Goal: Transaction & Acquisition: Purchase product/service

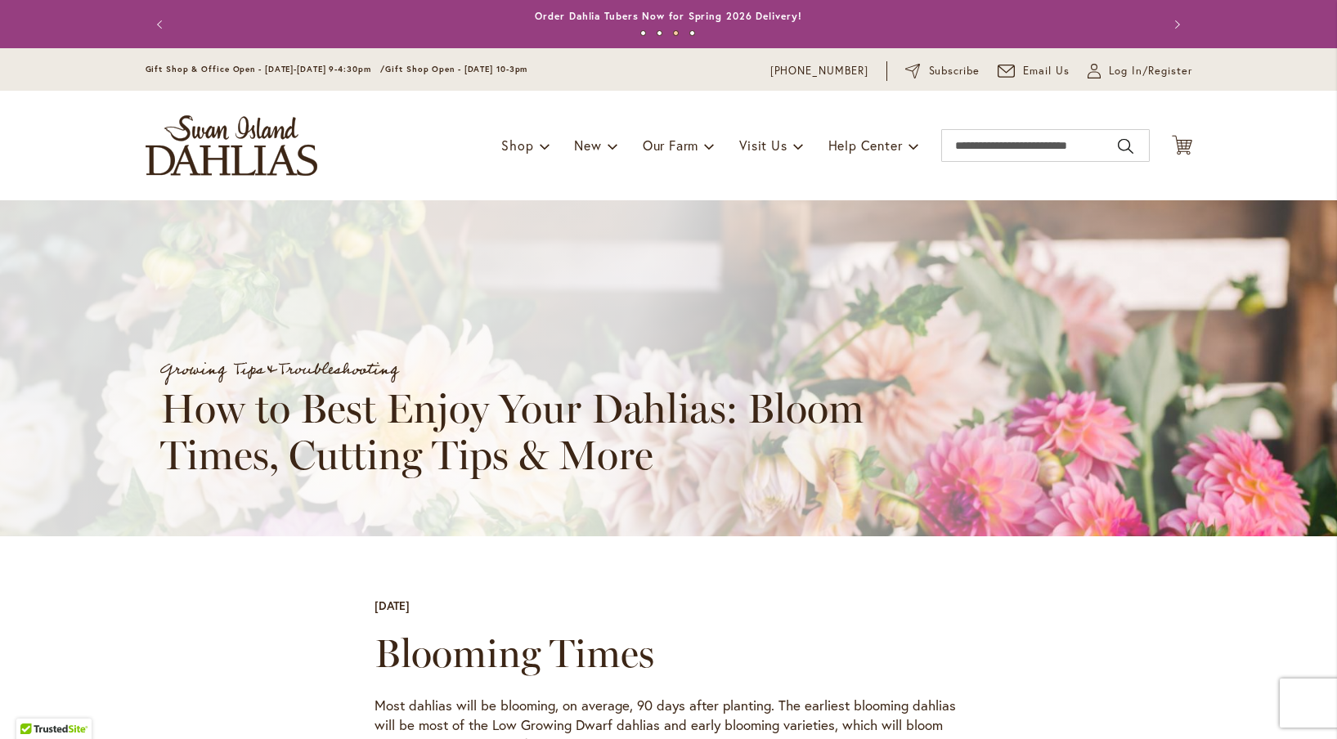
click at [293, 131] on img "store logo" at bounding box center [232, 145] width 172 height 60
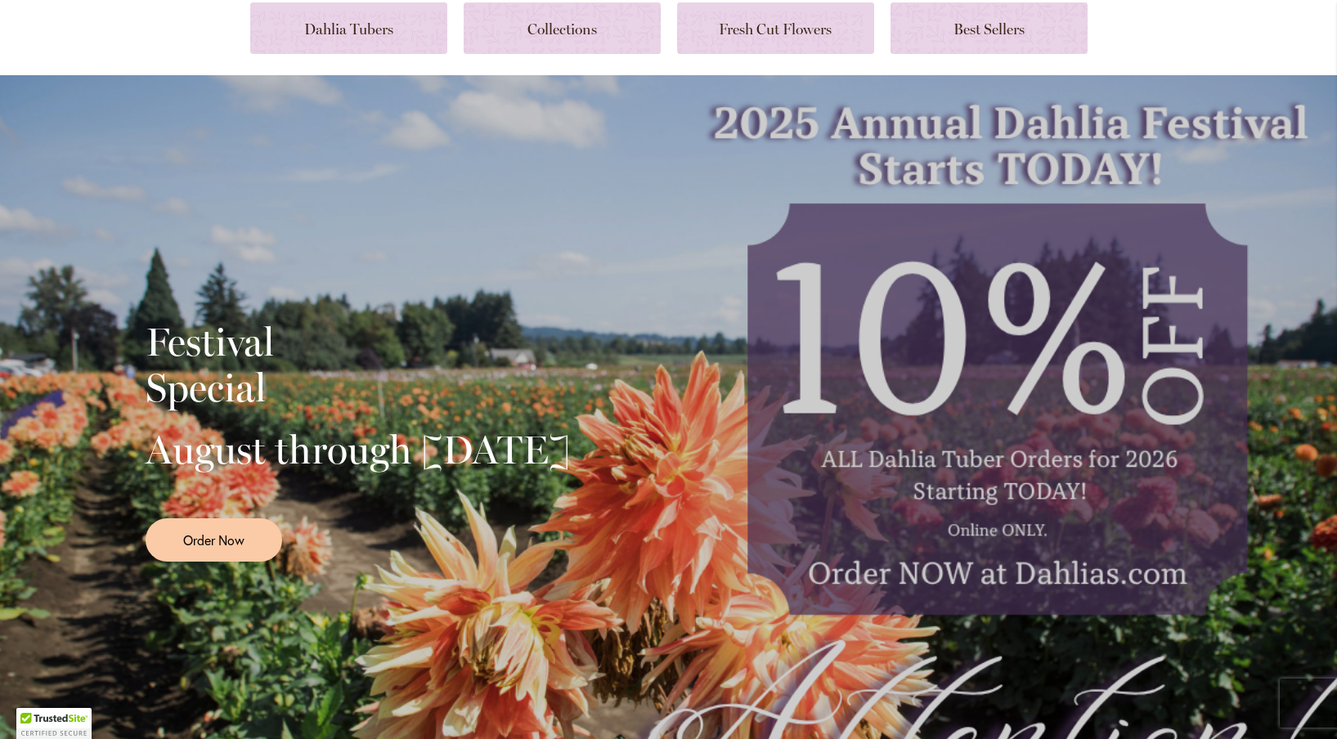
scroll to position [199, 0]
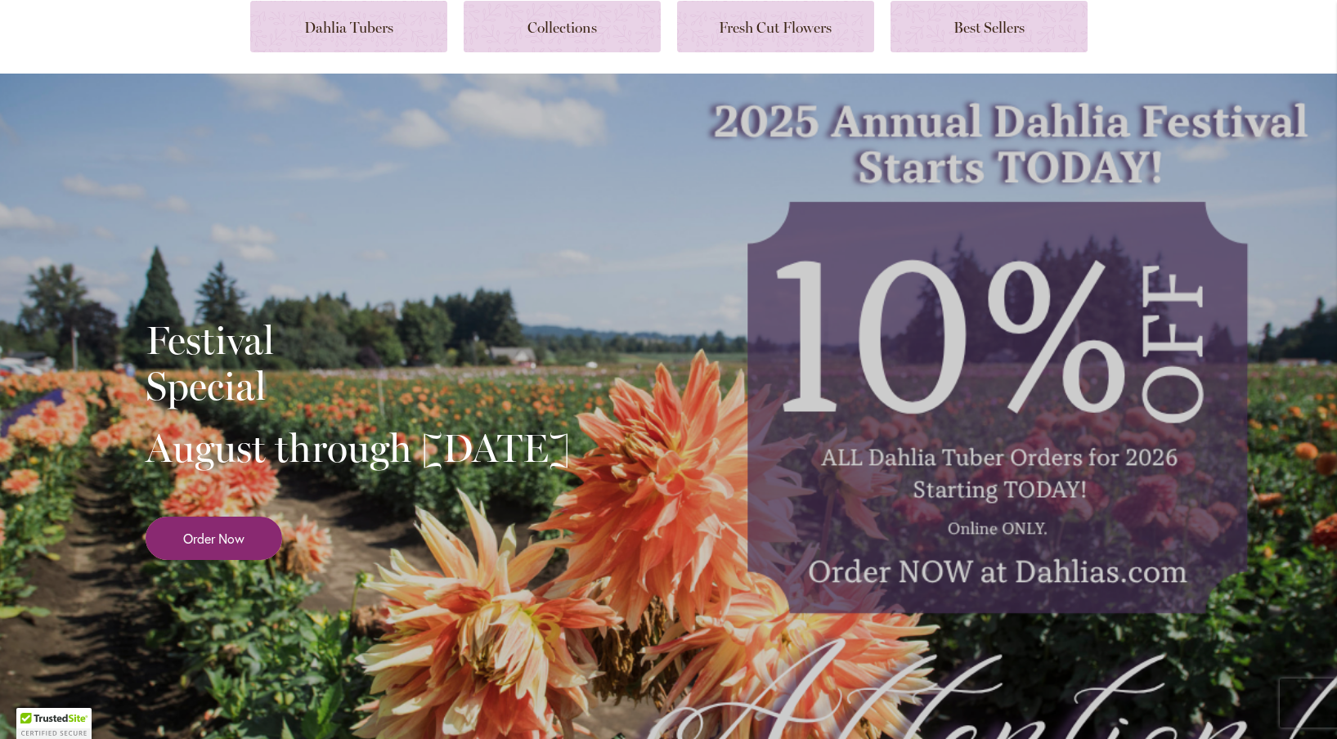
click at [234, 548] on span "Order Now" at bounding box center [213, 538] width 61 height 19
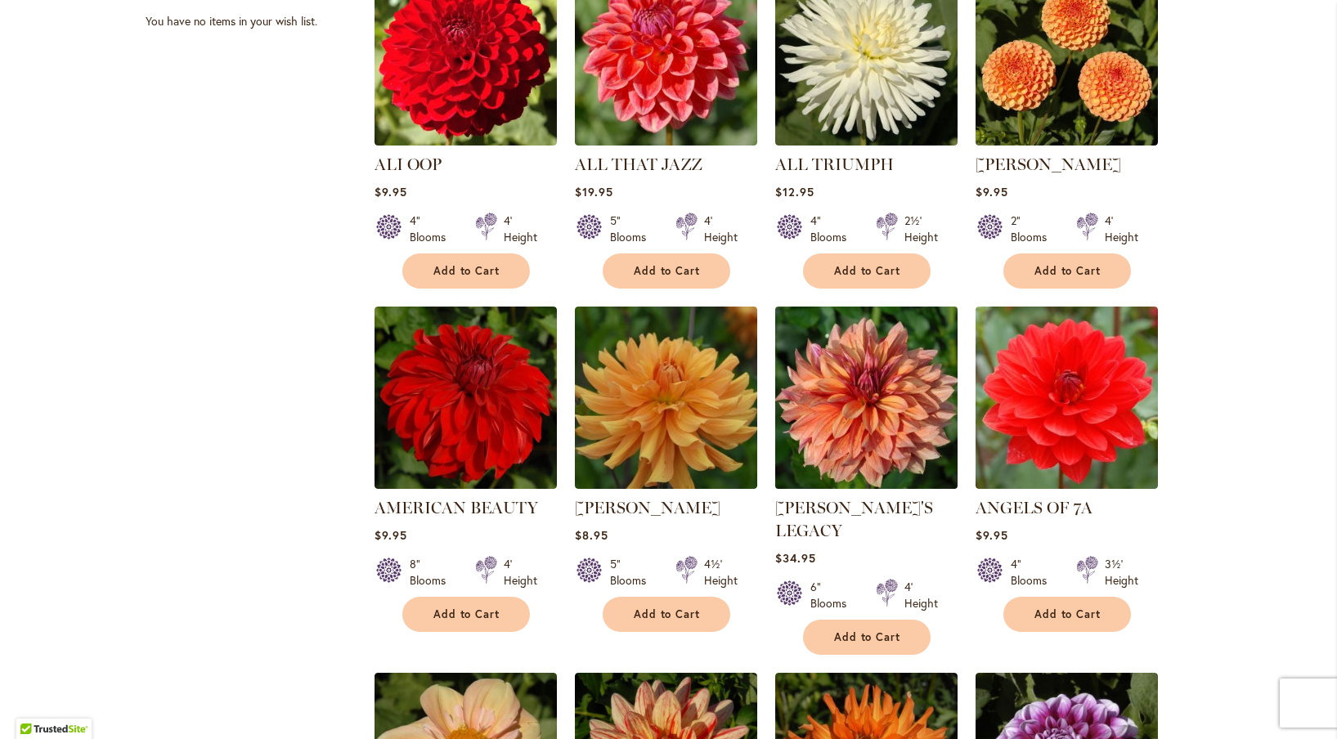
scroll to position [755, 0]
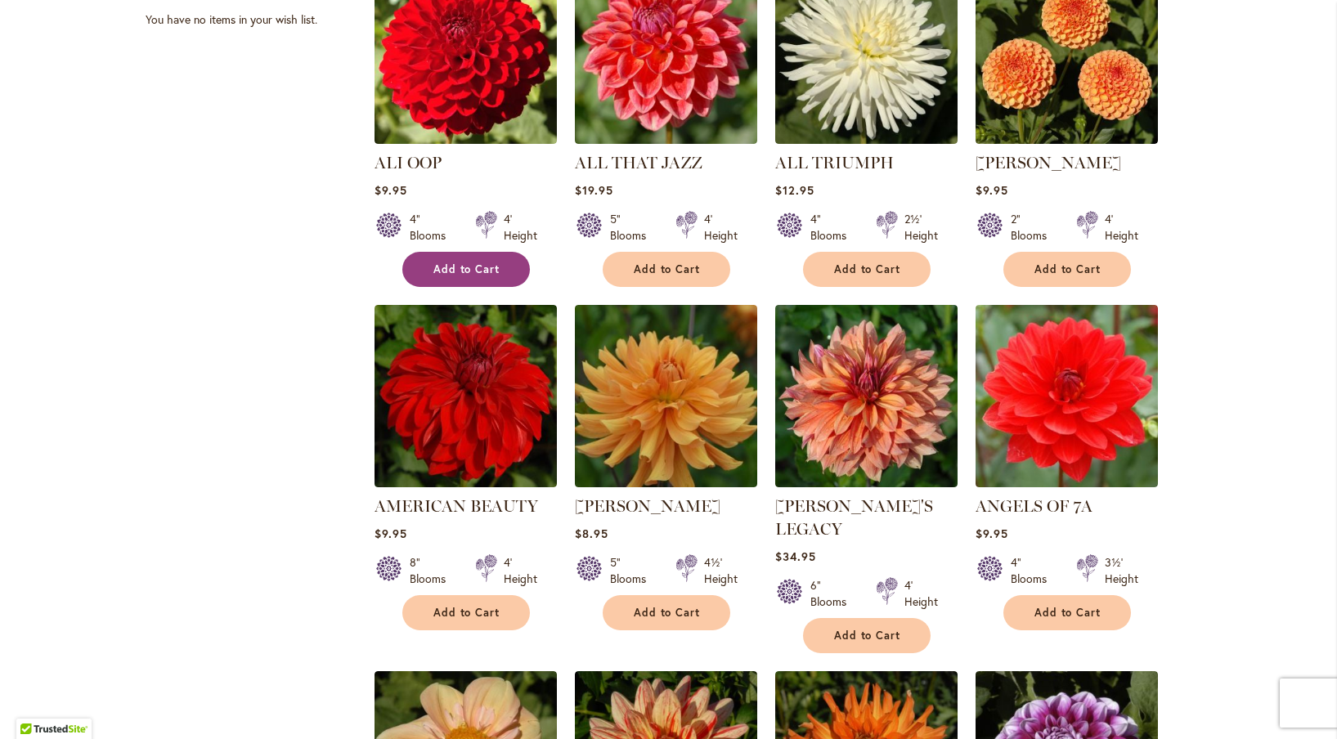
click at [459, 259] on button "Add to Cart" at bounding box center [466, 269] width 128 height 35
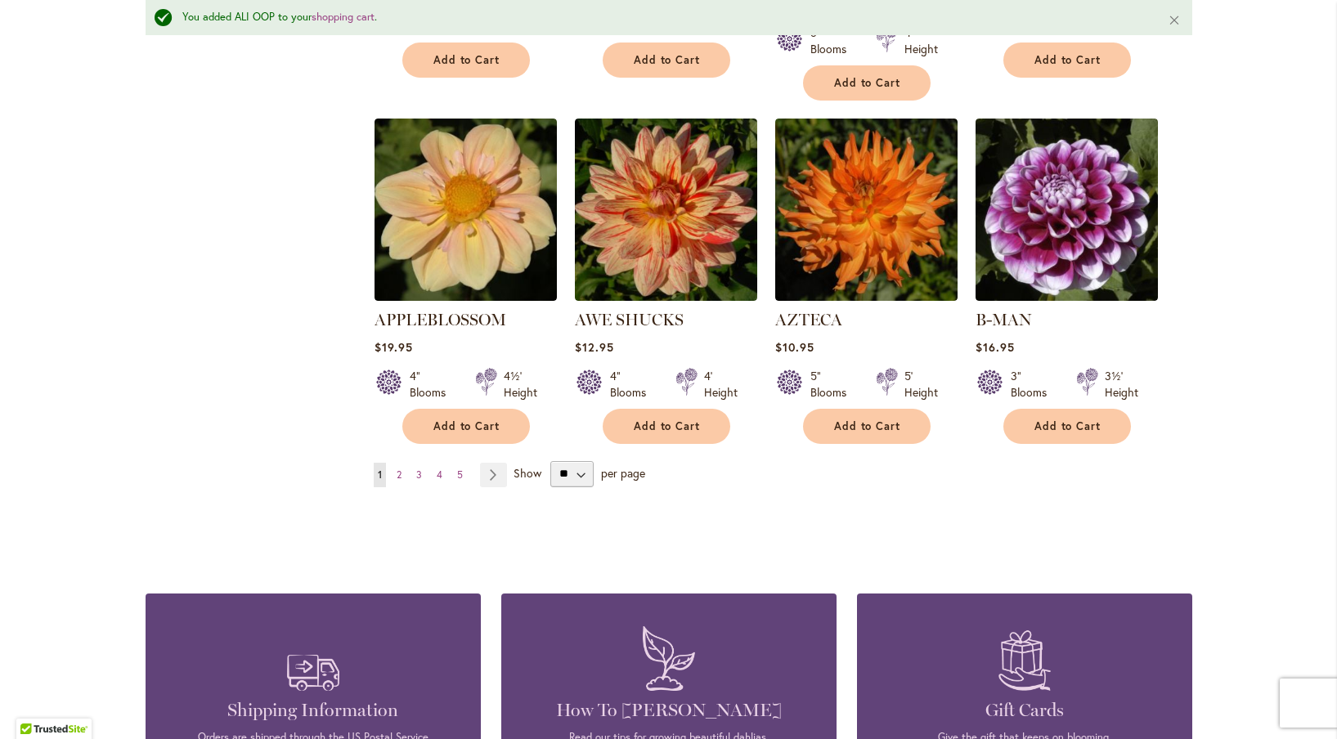
scroll to position [1353, 0]
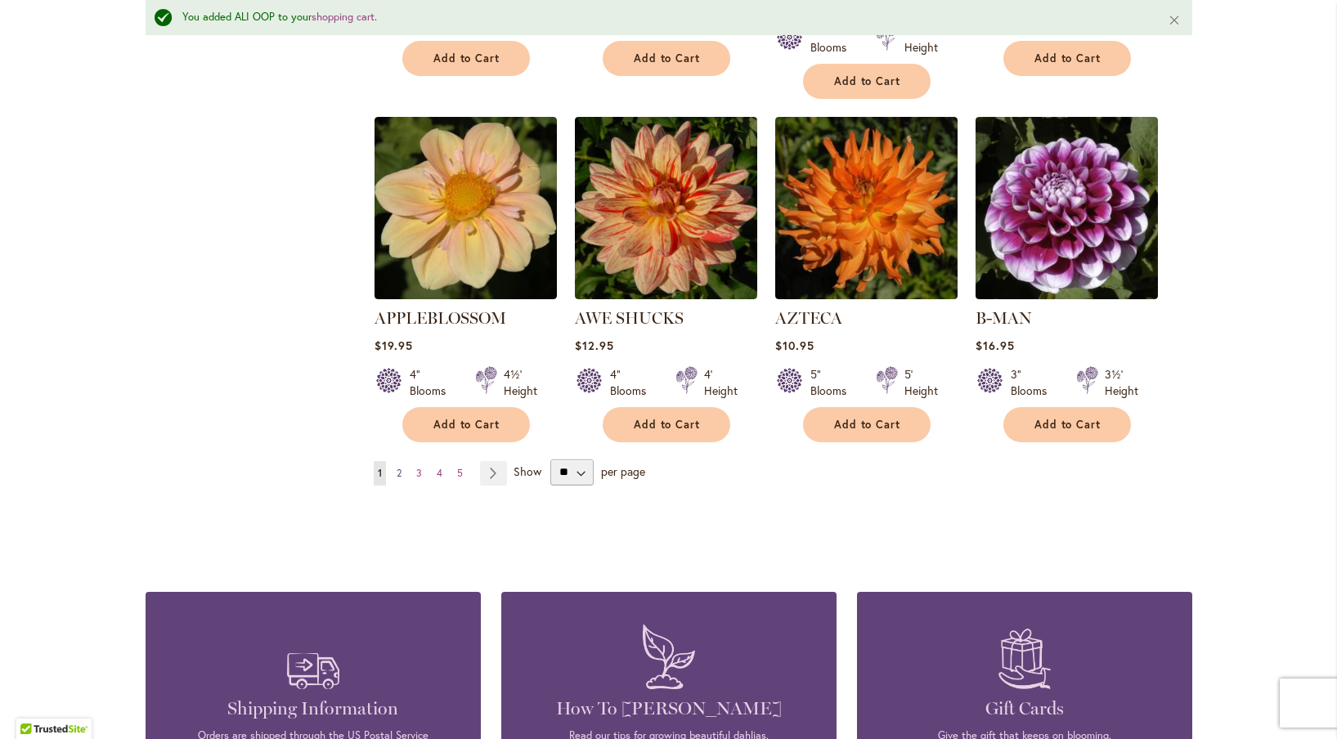
click at [396, 461] on link "Page 2" at bounding box center [398, 473] width 13 height 25
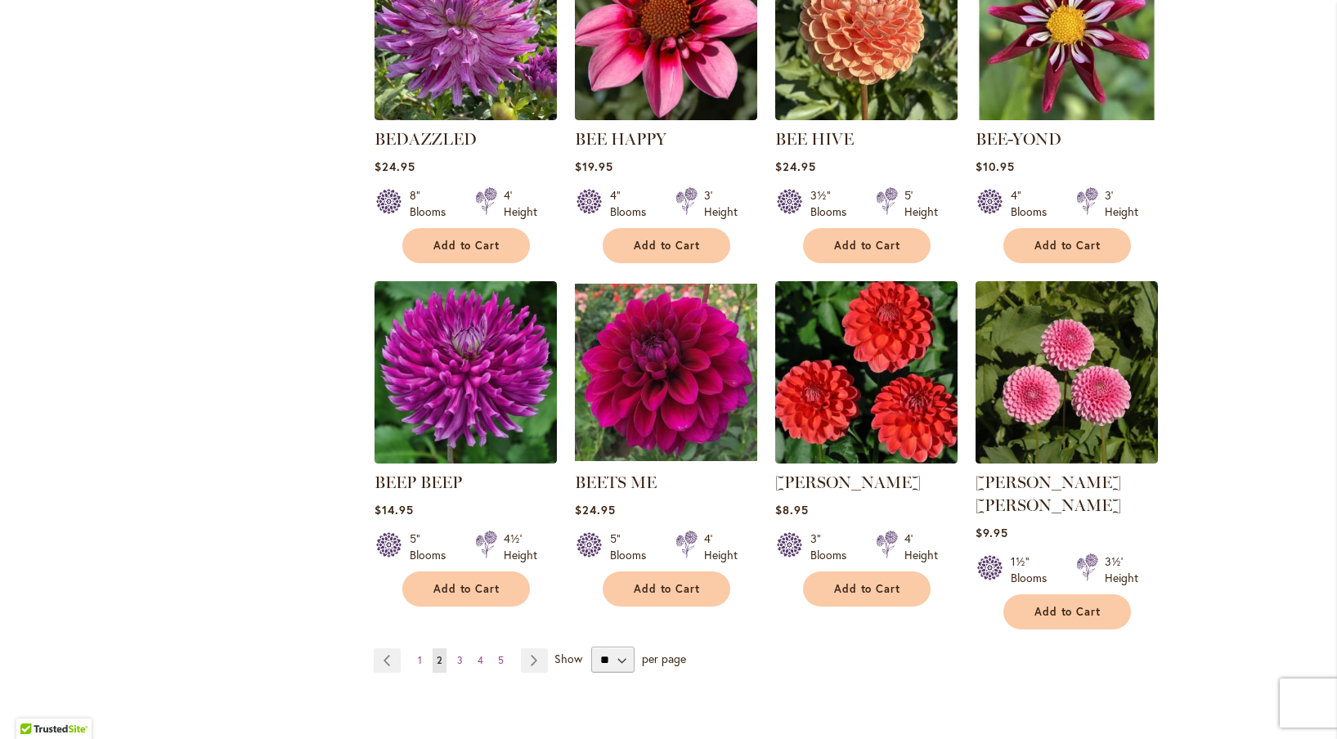
scroll to position [1123, 0]
click at [461, 653] on span "3" at bounding box center [460, 659] width 6 height 12
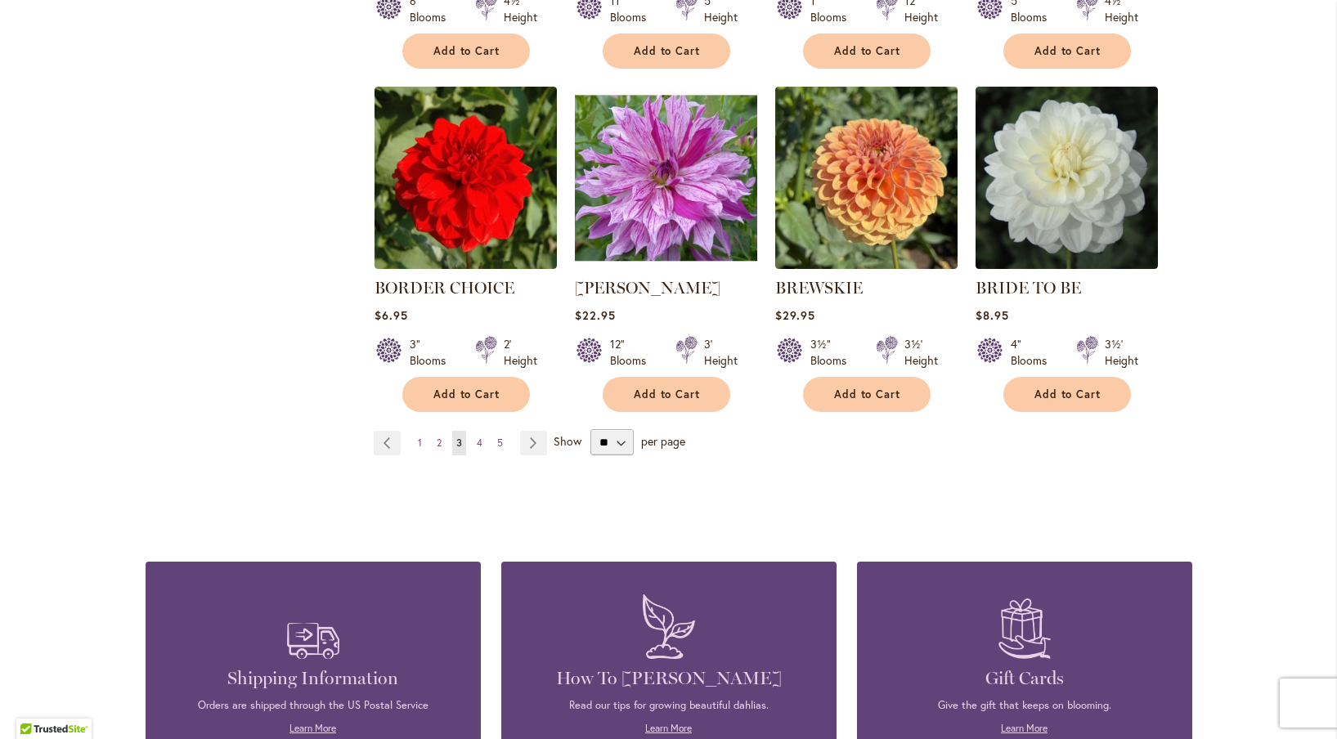
scroll to position [1320, 0]
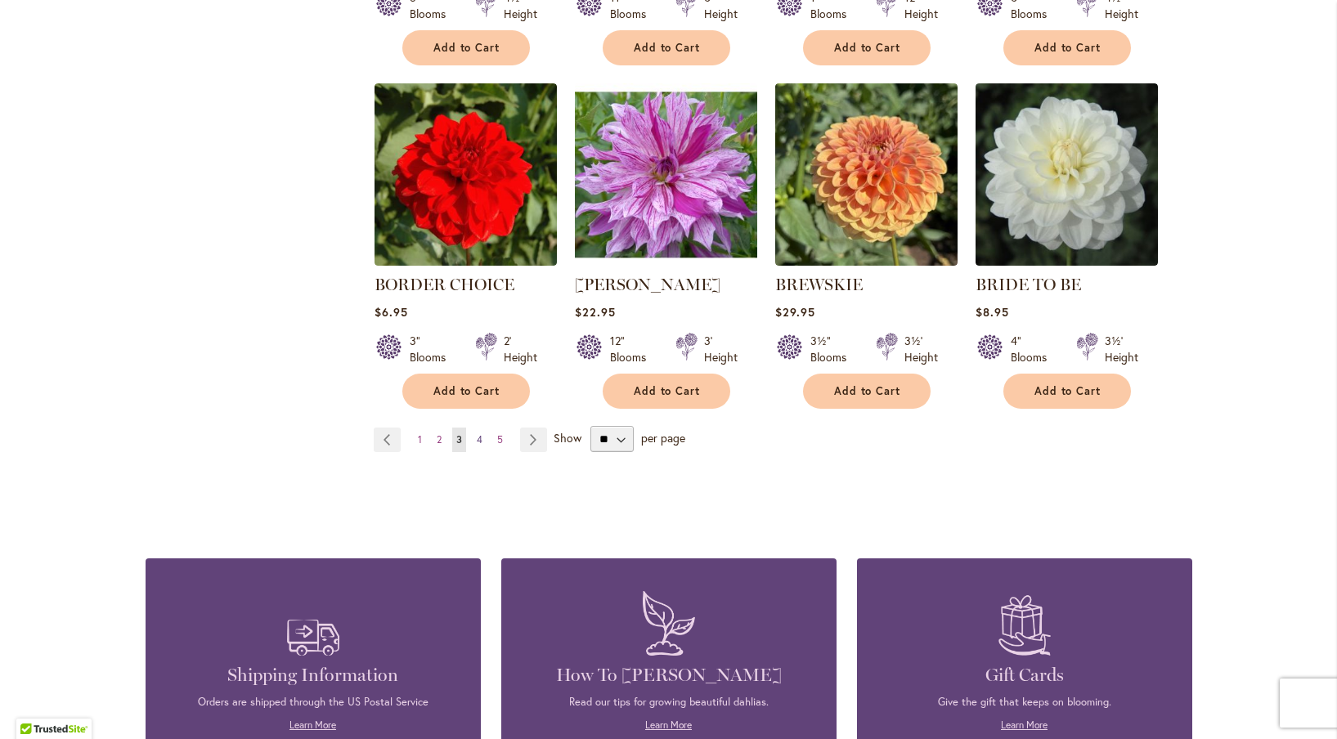
click at [482, 436] on link "Page 4" at bounding box center [480, 440] width 14 height 25
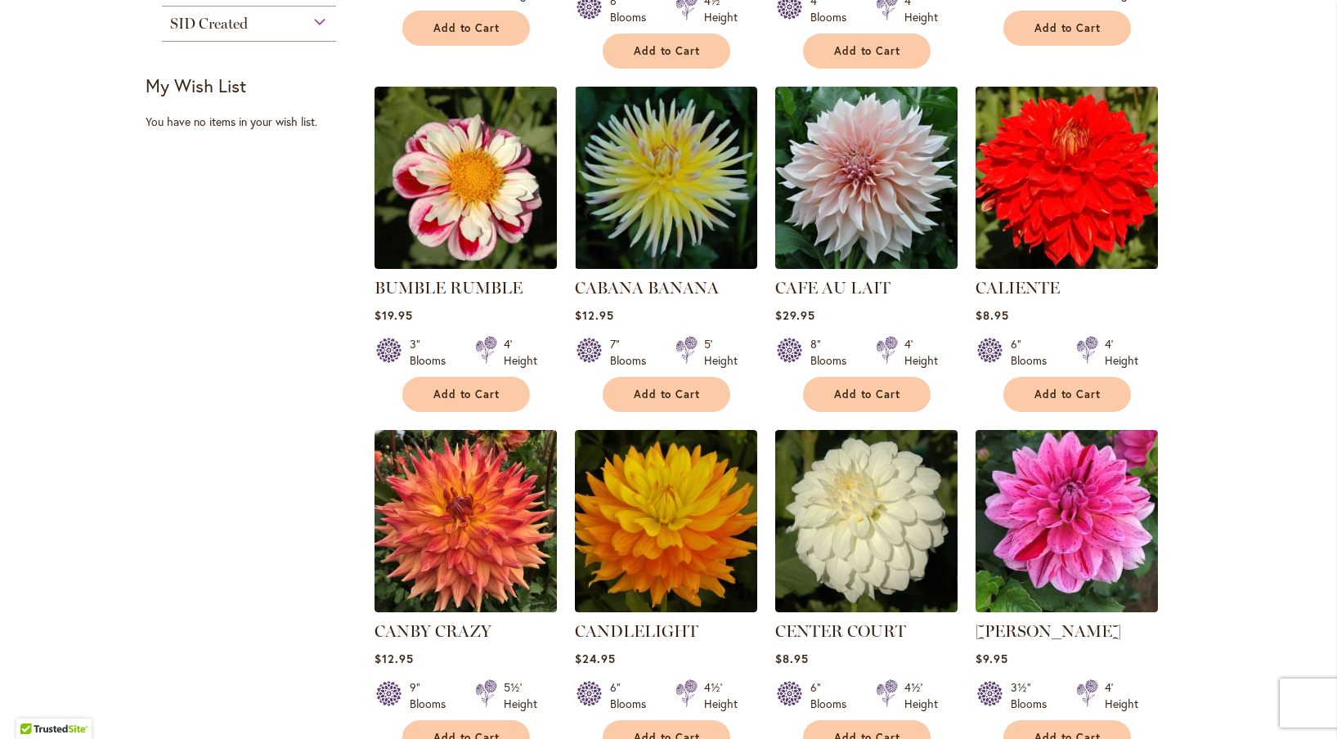
scroll to position [656, 0]
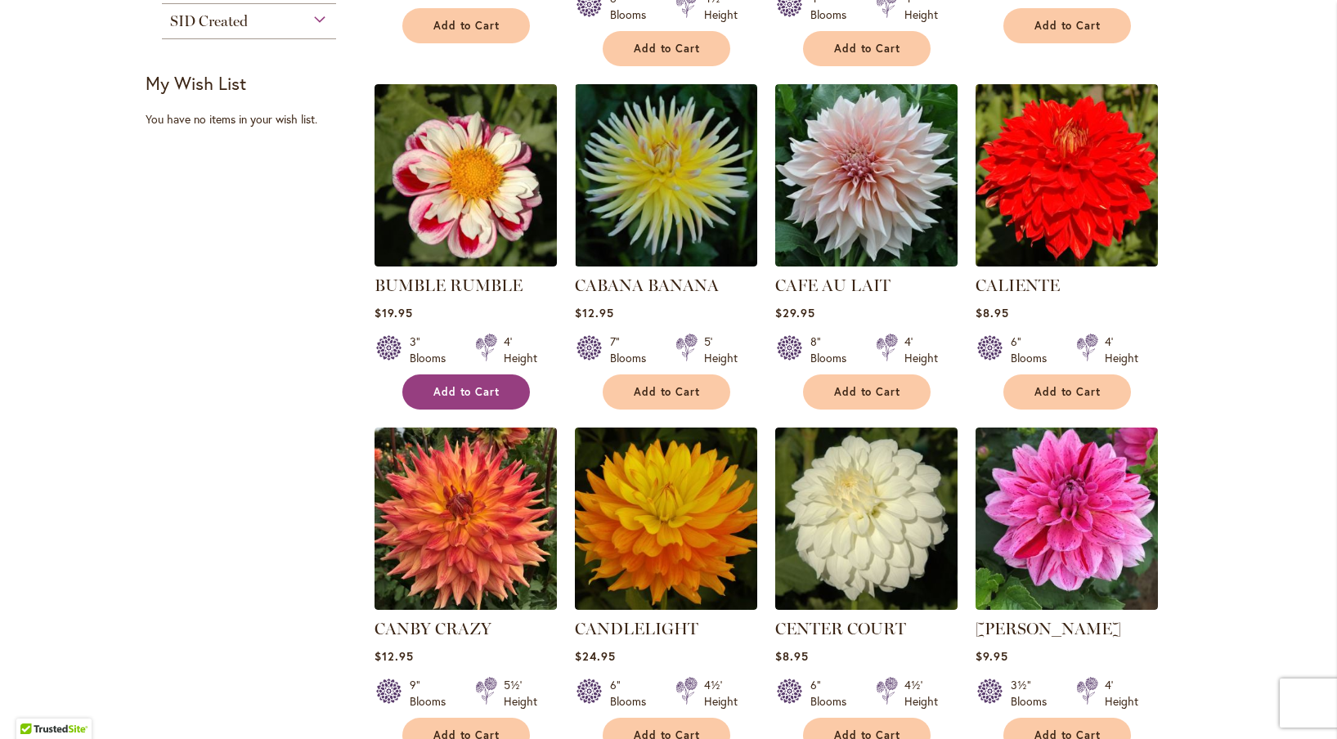
click at [441, 396] on span "Add to Cart" at bounding box center [466, 392] width 67 height 14
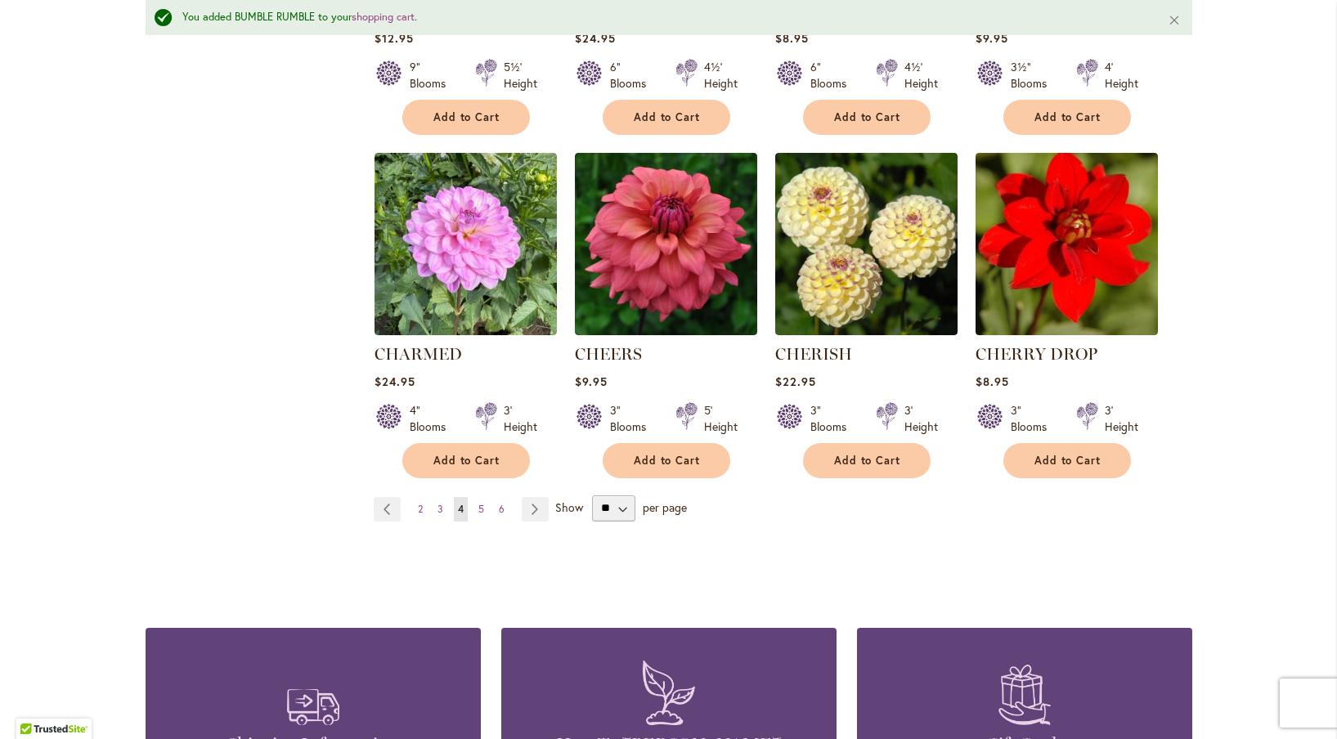
scroll to position [1319, 0]
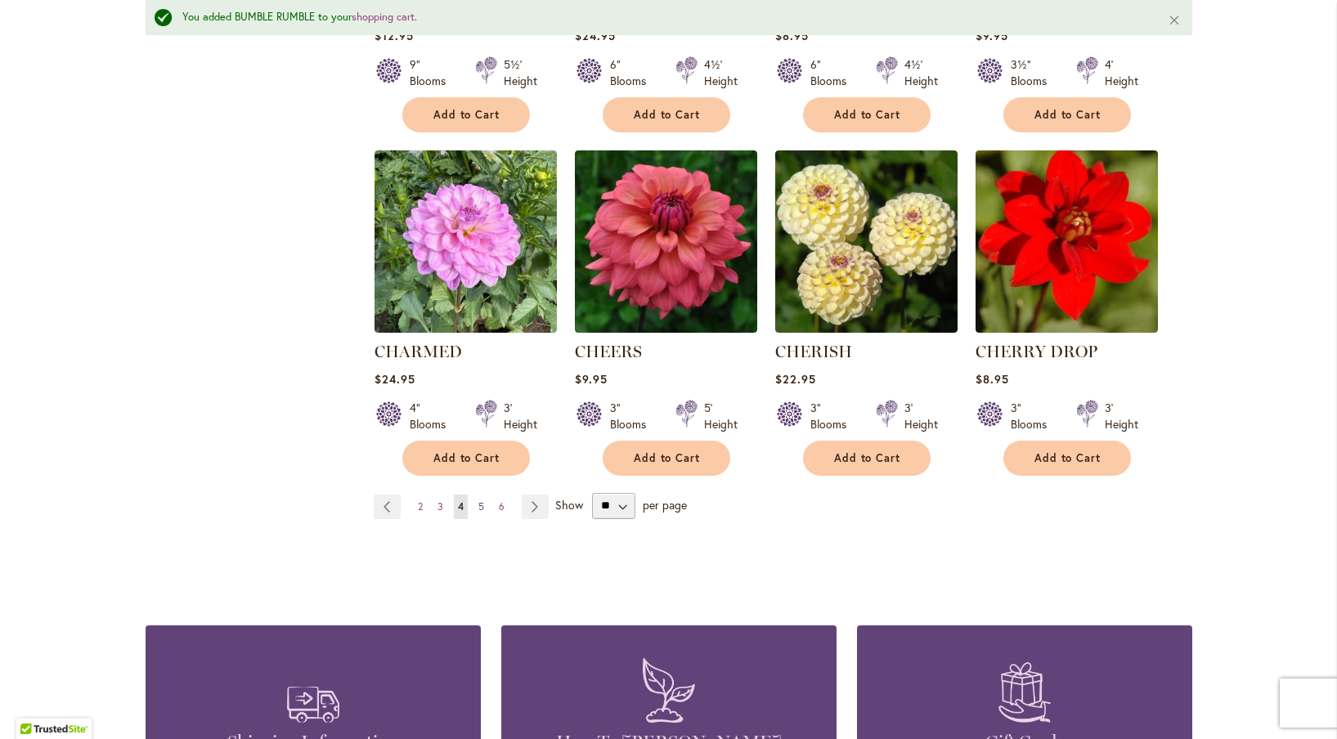
click at [480, 500] on span "5" at bounding box center [481, 506] width 6 height 12
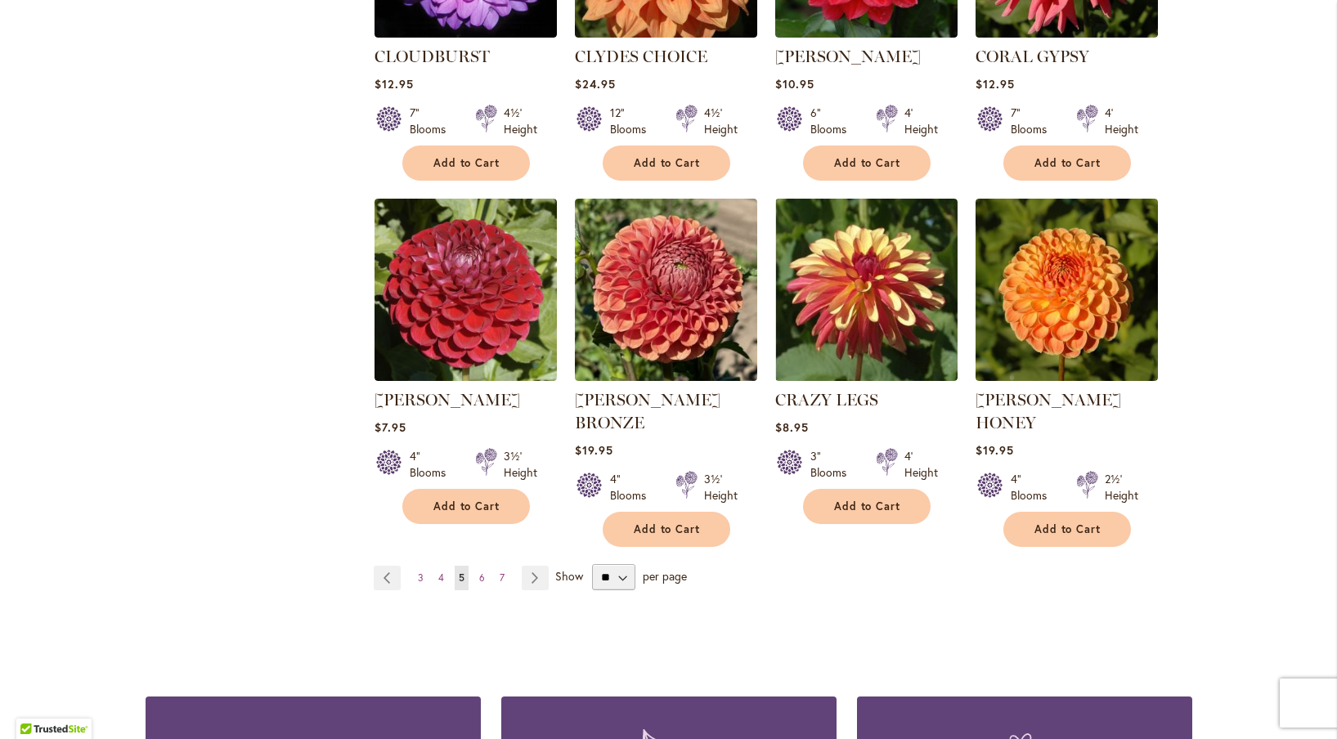
scroll to position [1250, 0]
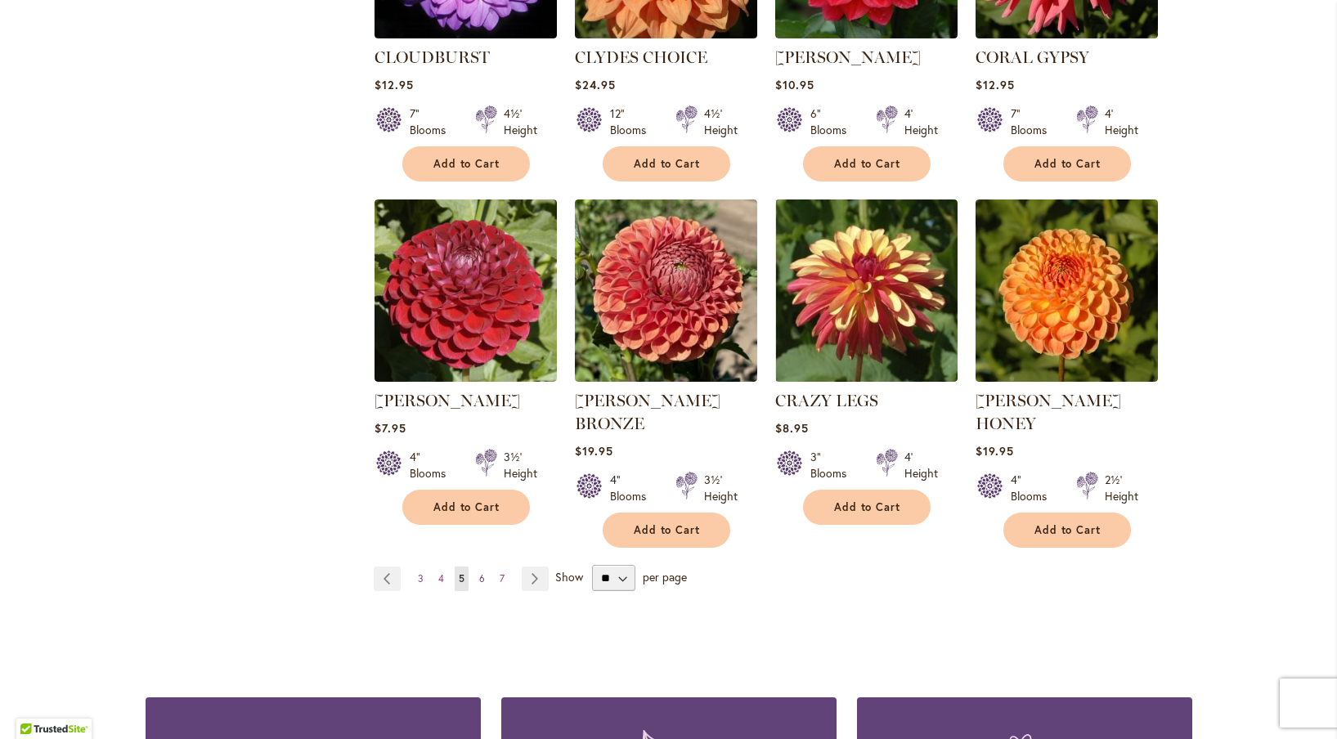
click at [482, 572] on span "6" at bounding box center [482, 578] width 6 height 12
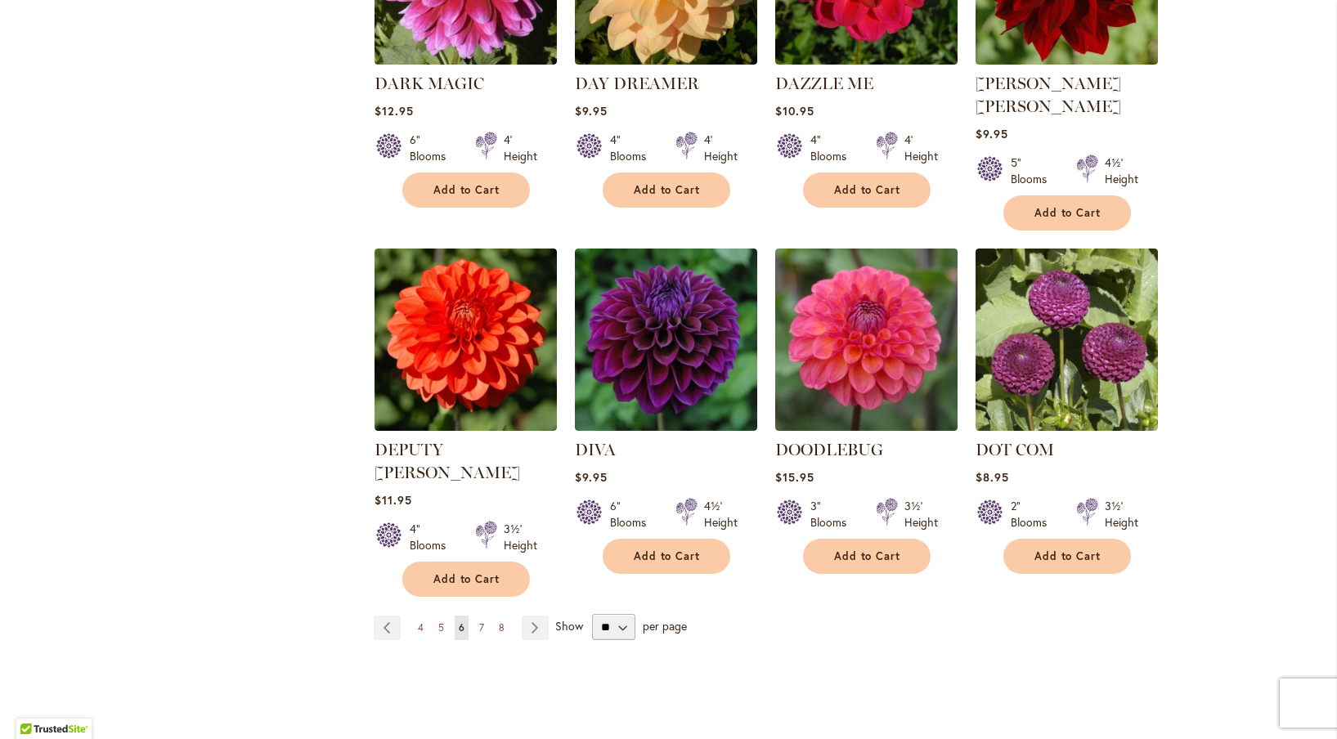
scroll to position [1202, 0]
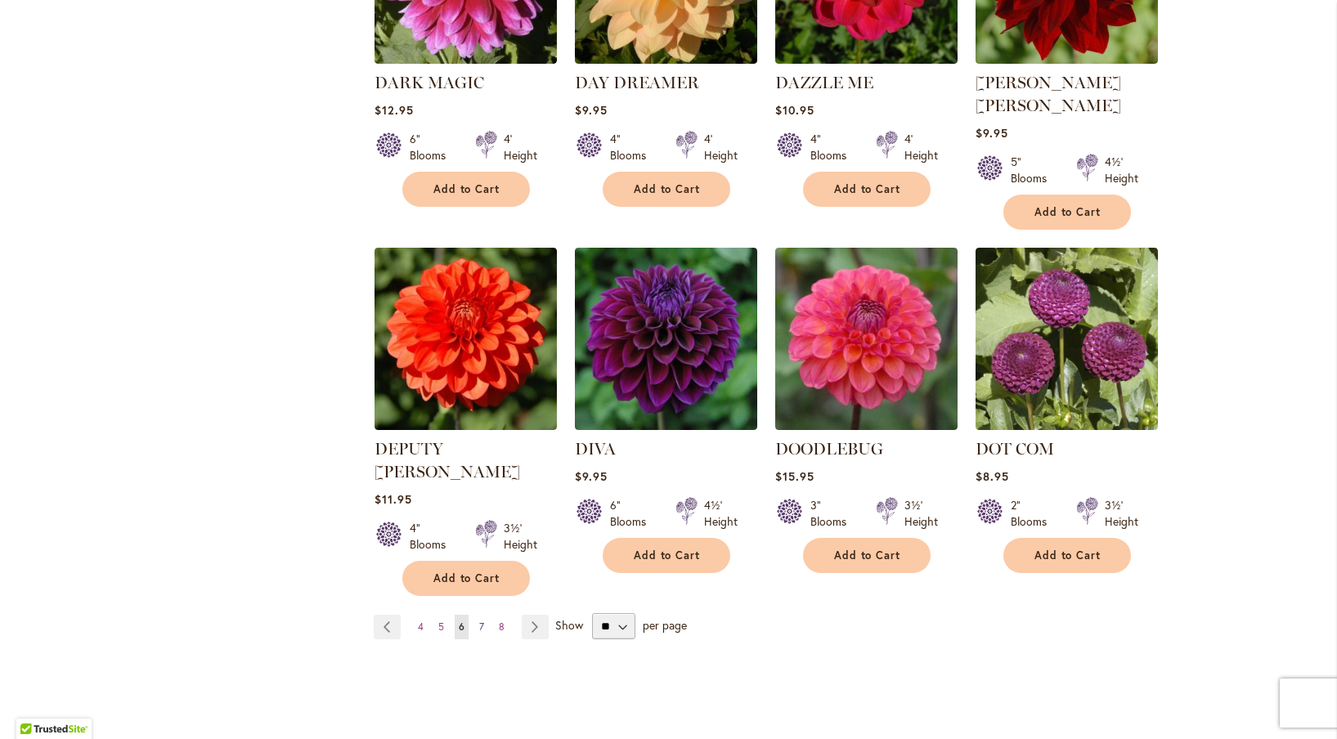
click at [484, 615] on link "Page 7" at bounding box center [481, 627] width 13 height 25
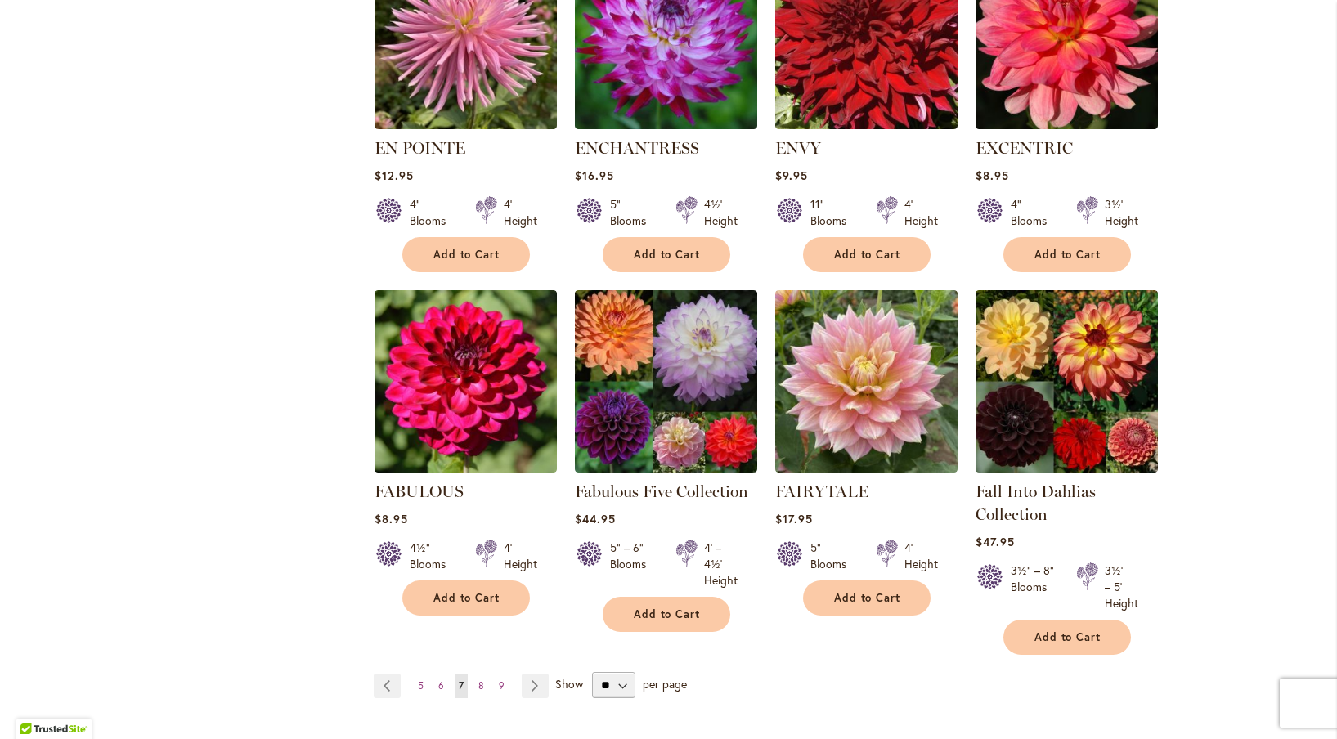
scroll to position [1115, 0]
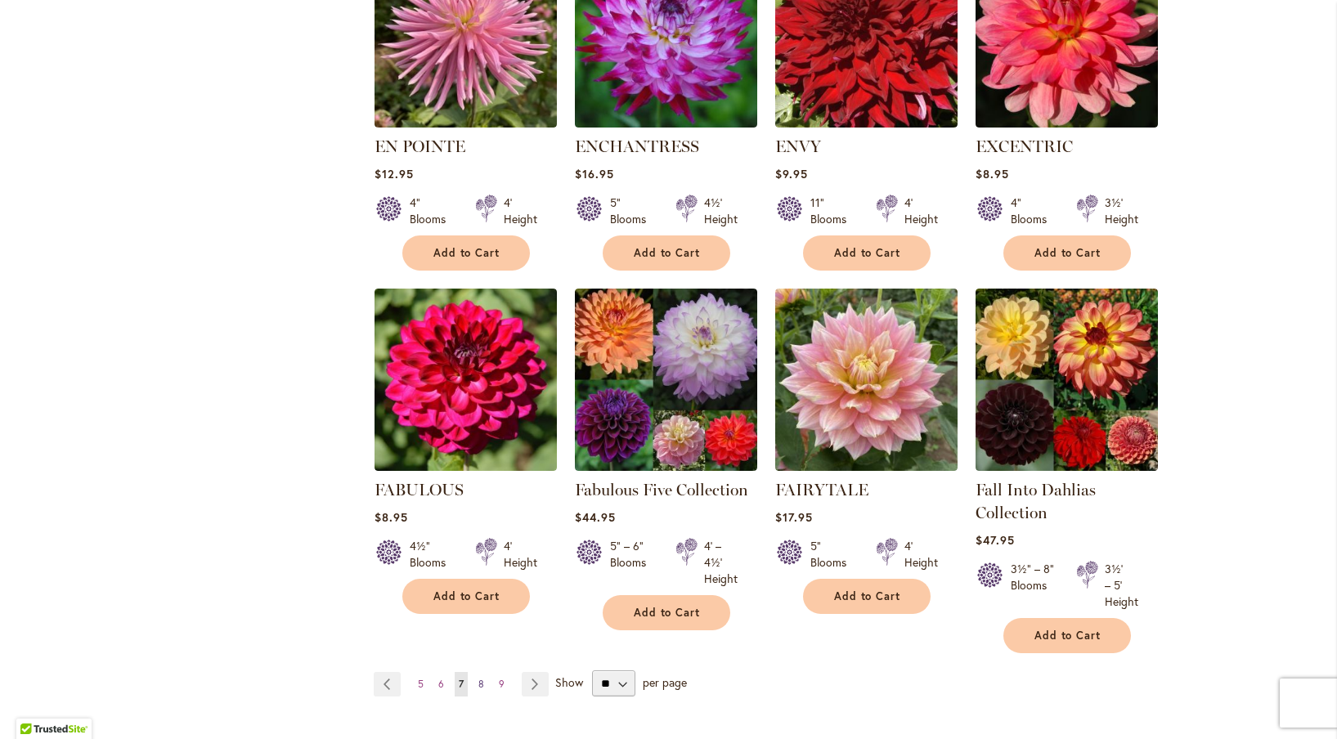
click at [485, 681] on link "Page 8" at bounding box center [481, 684] width 14 height 25
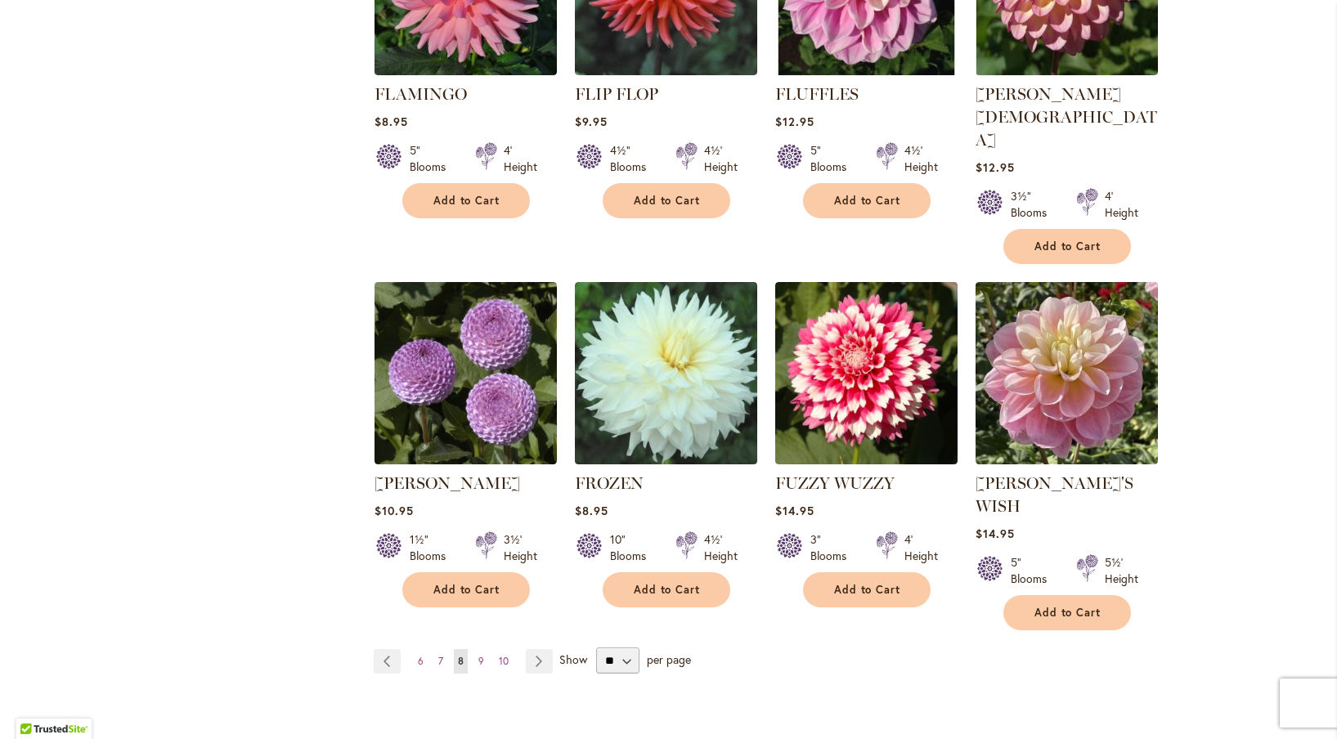
scroll to position [1207, 0]
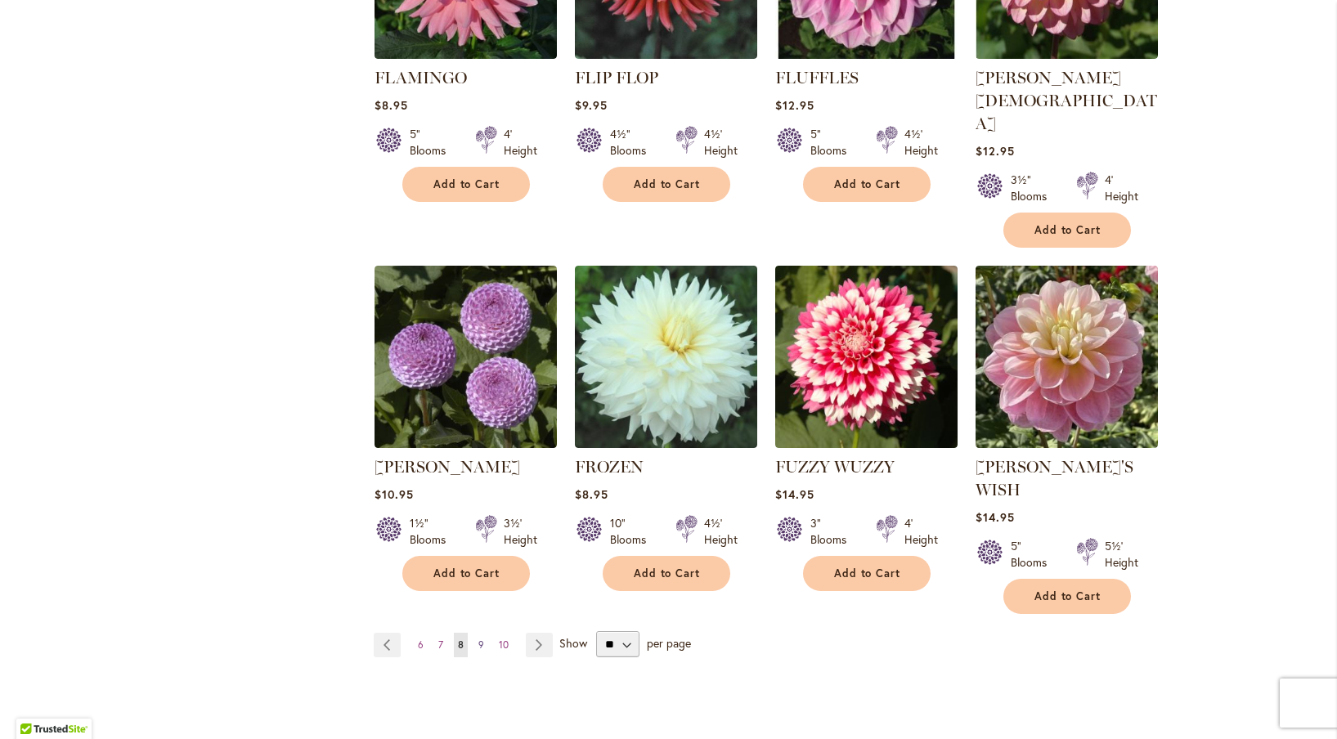
click at [478, 638] on span "9" at bounding box center [481, 644] width 6 height 12
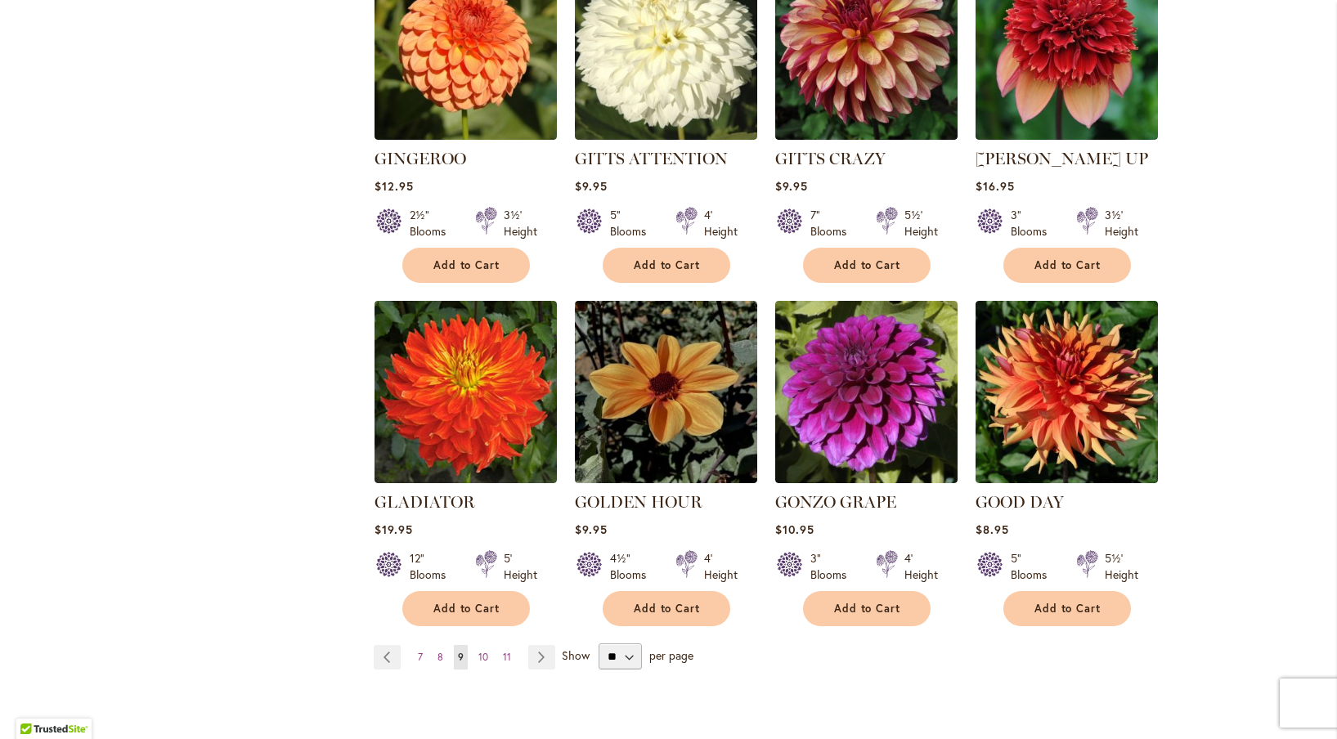
scroll to position [1156, 0]
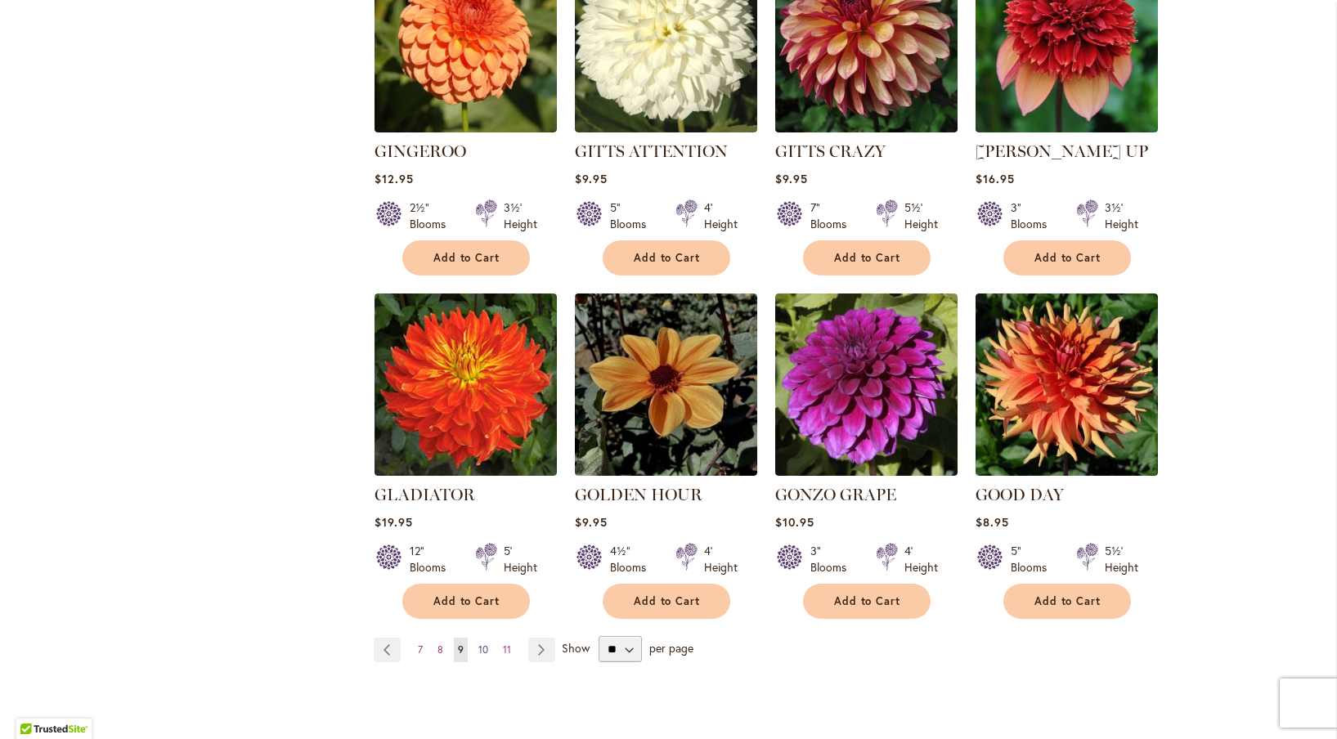
click at [486, 643] on span "10" at bounding box center [483, 649] width 10 height 12
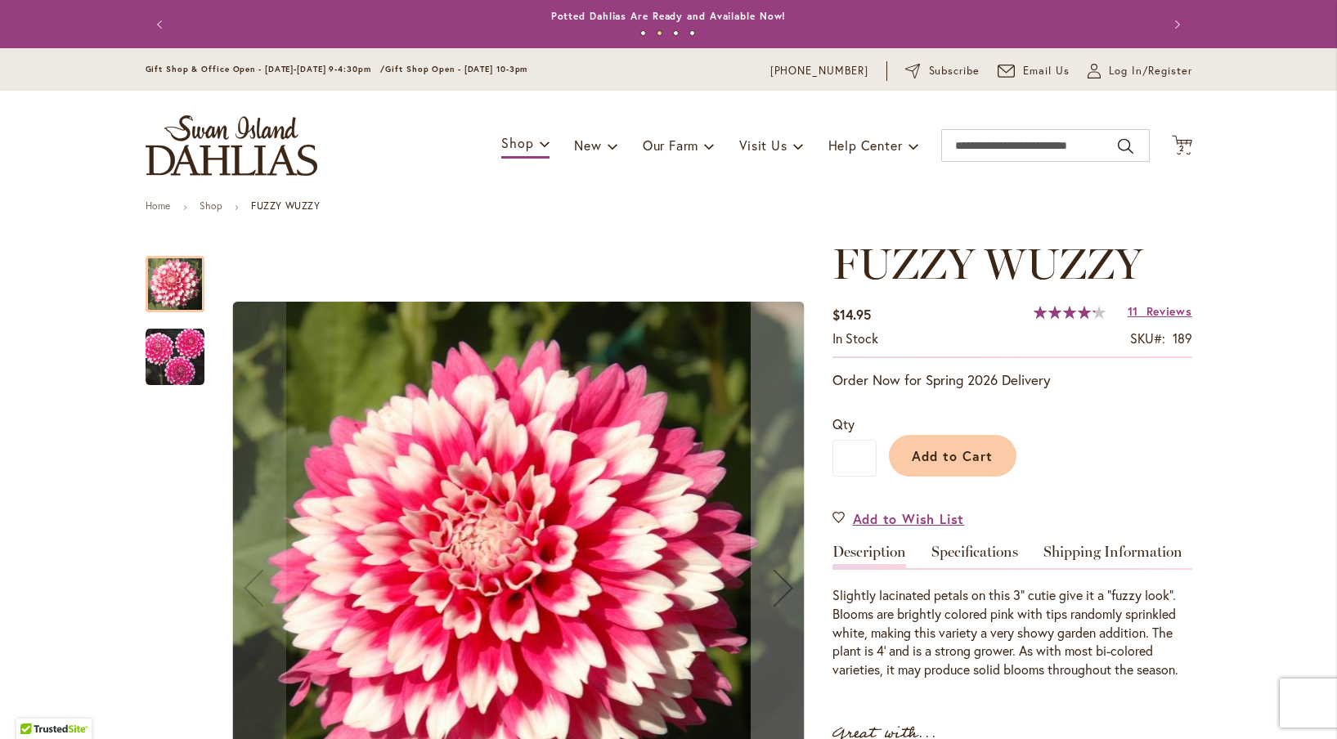
click at [150, 375] on img "FUZZY WUZZY" at bounding box center [175, 357] width 59 height 59
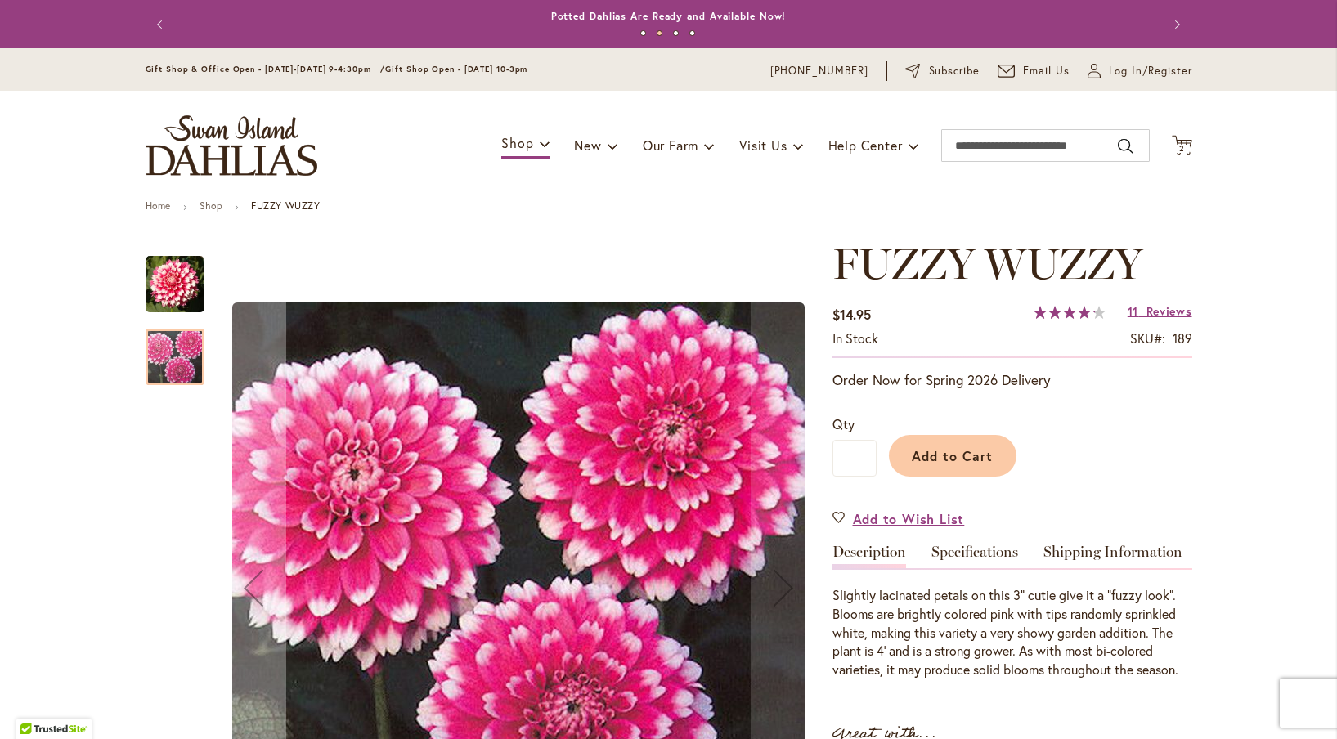
click at [173, 359] on div at bounding box center [175, 357] width 59 height 56
click at [185, 356] on div at bounding box center [175, 357] width 59 height 56
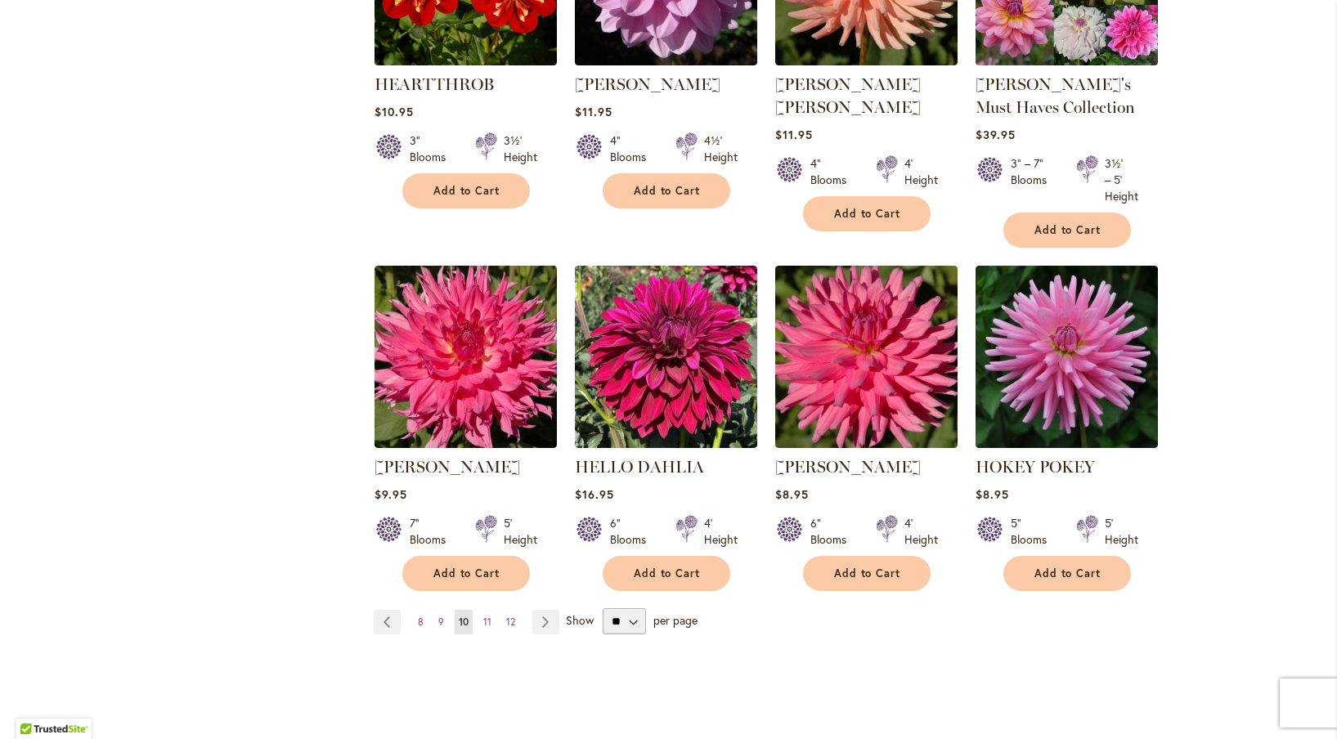
scroll to position [1215, 0]
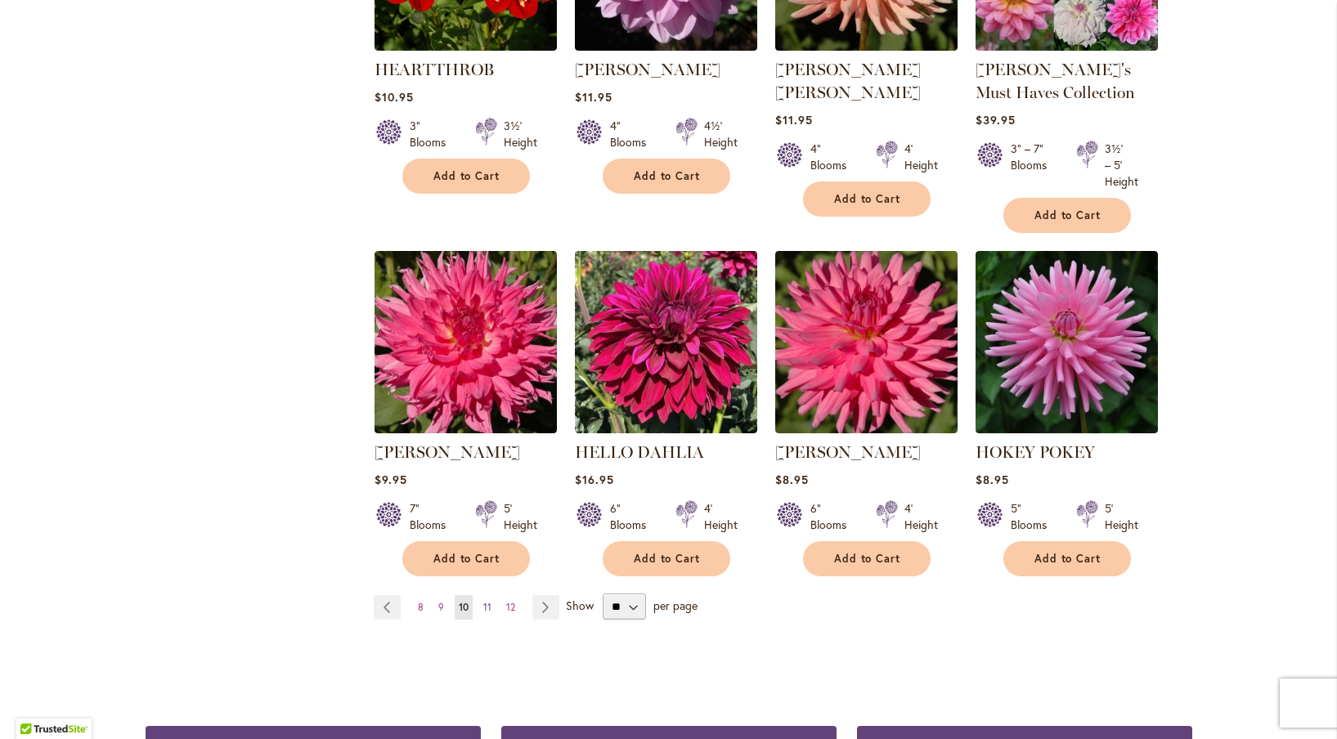
click at [486, 606] on span "11" at bounding box center [487, 607] width 8 height 12
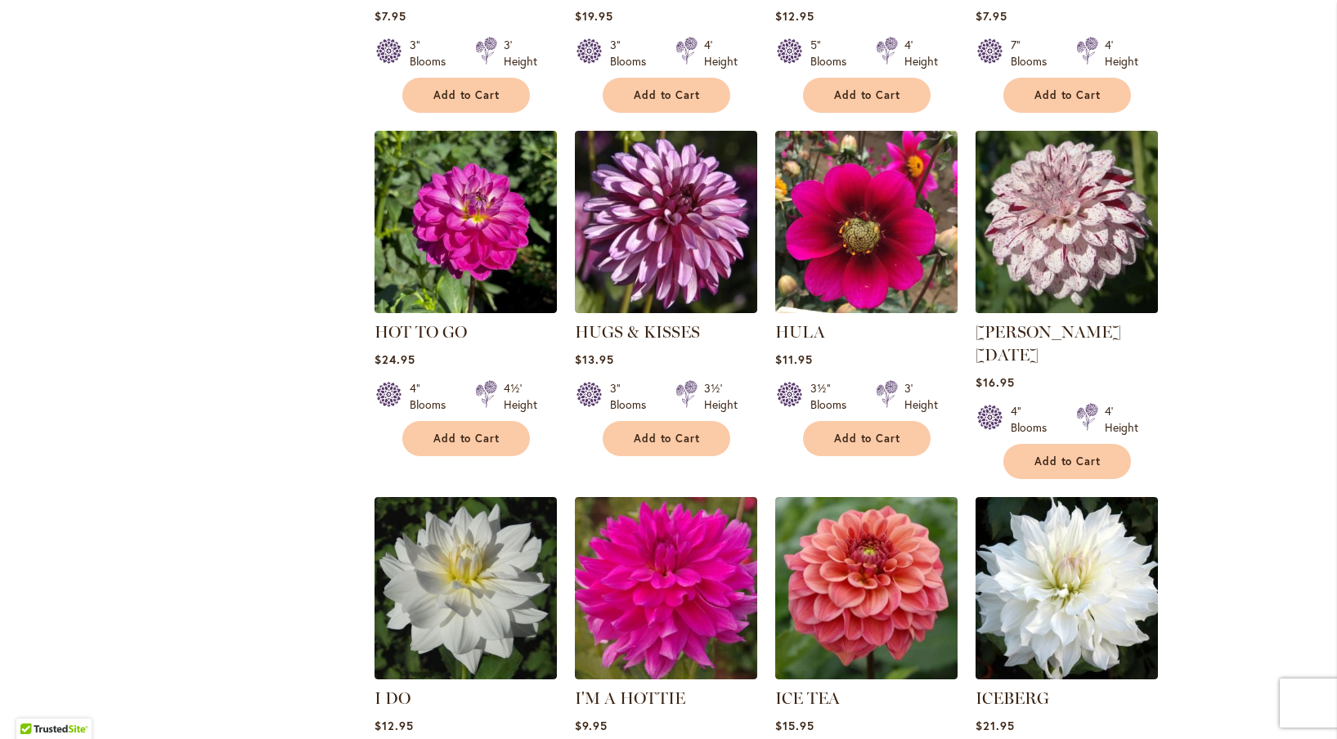
scroll to position [1198, 0]
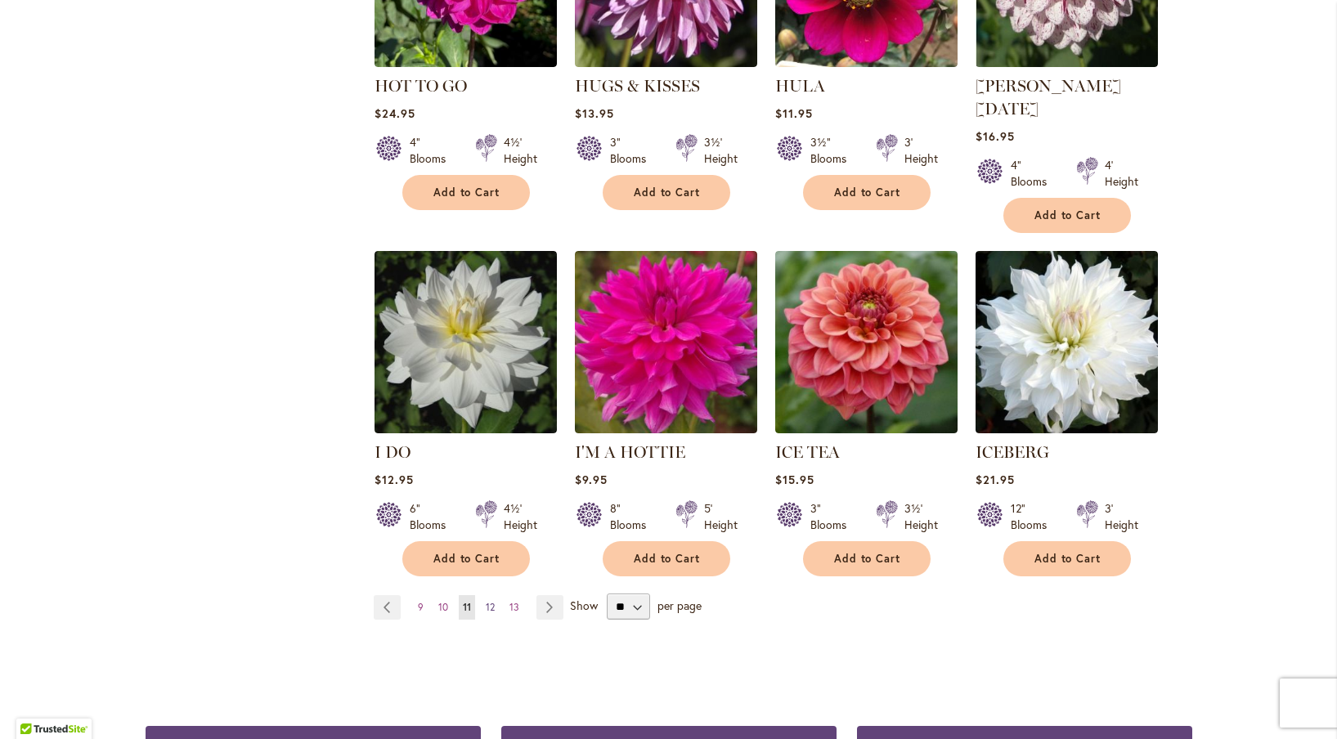
click at [492, 601] on span "12" at bounding box center [490, 607] width 9 height 12
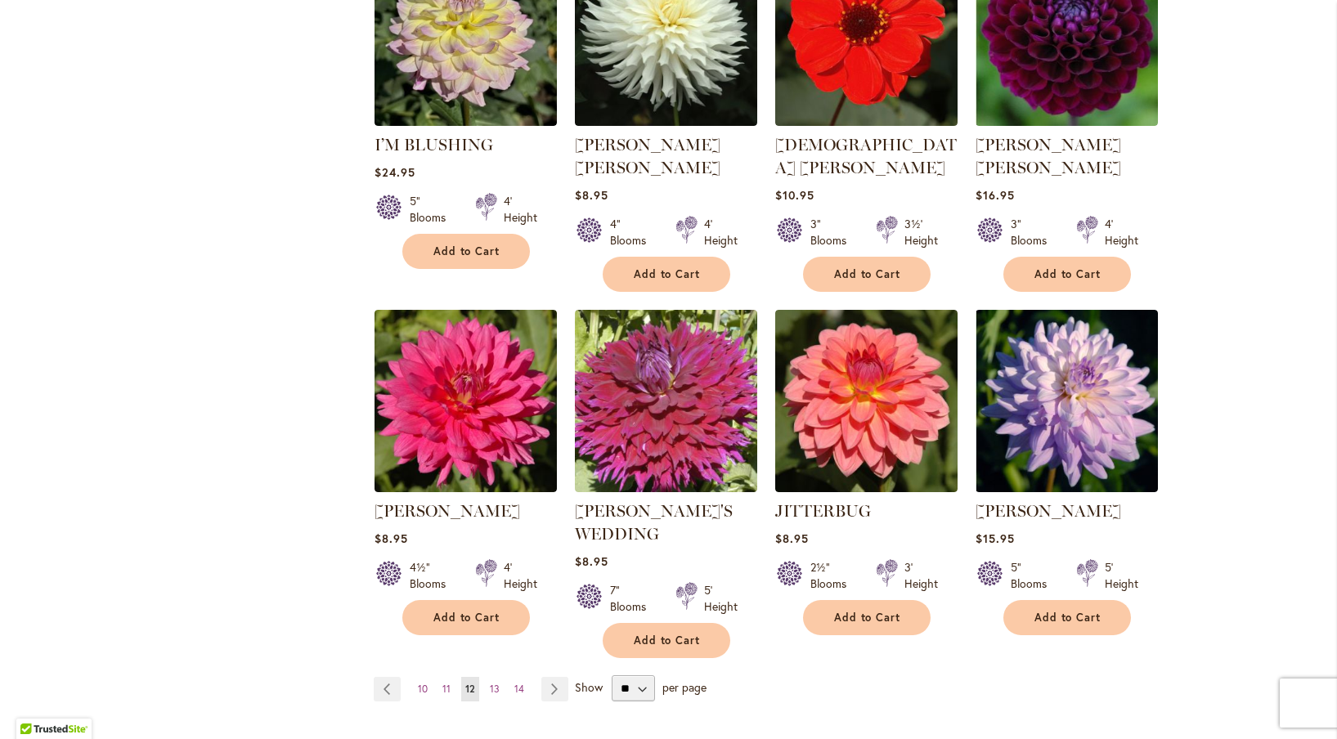
scroll to position [1135, 0]
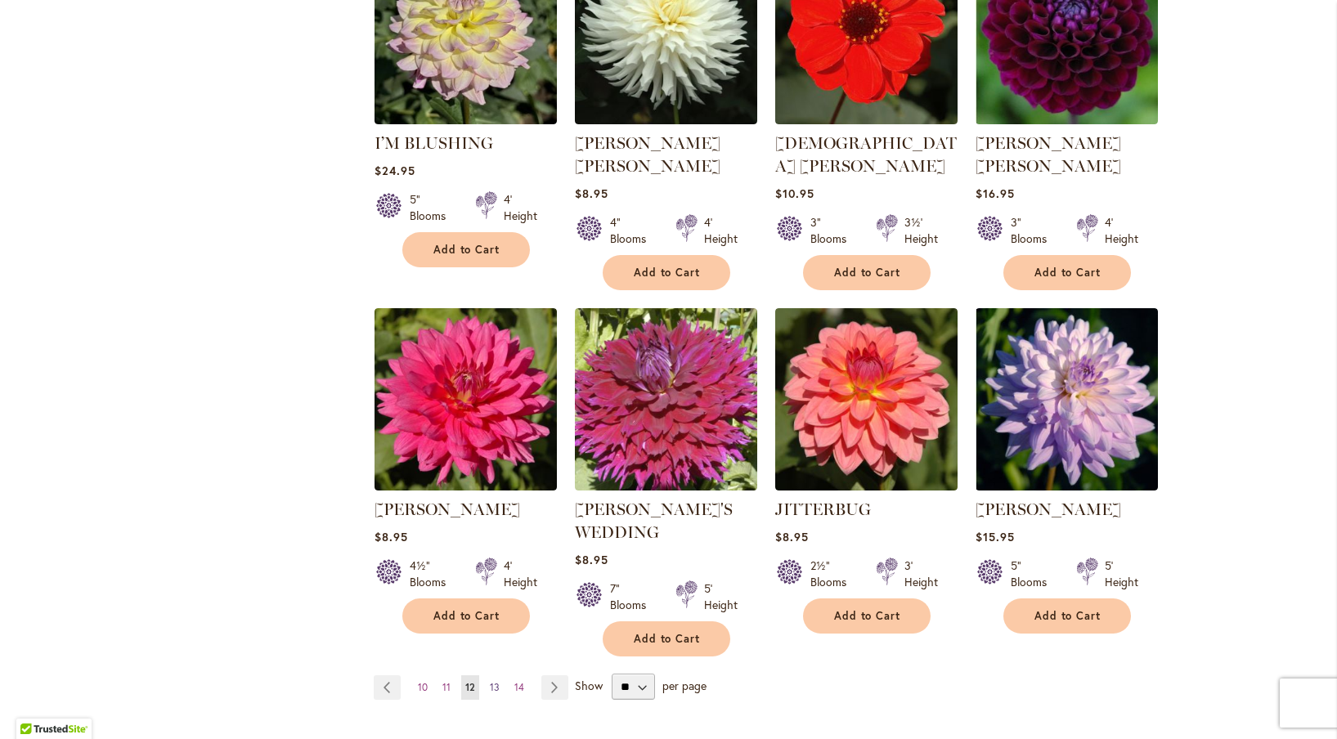
click at [494, 681] on span "13" at bounding box center [495, 687] width 10 height 12
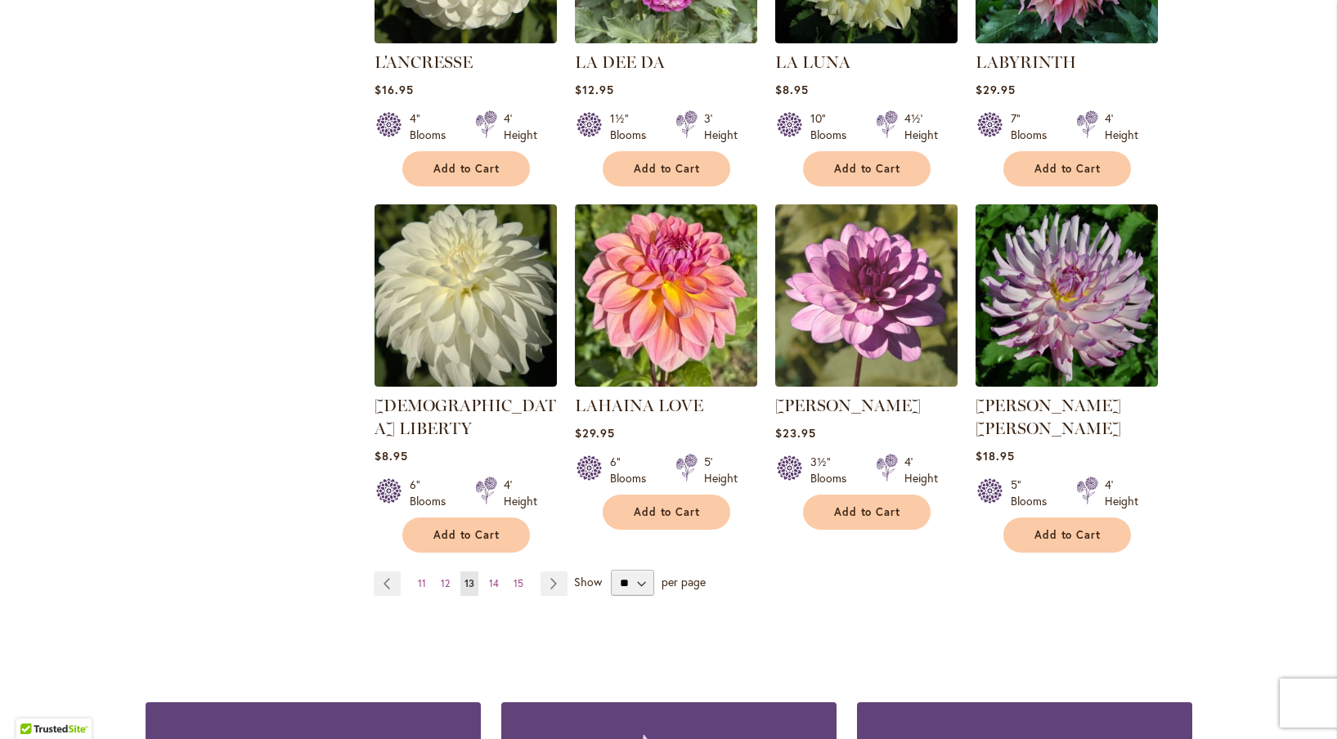
scroll to position [1201, 0]
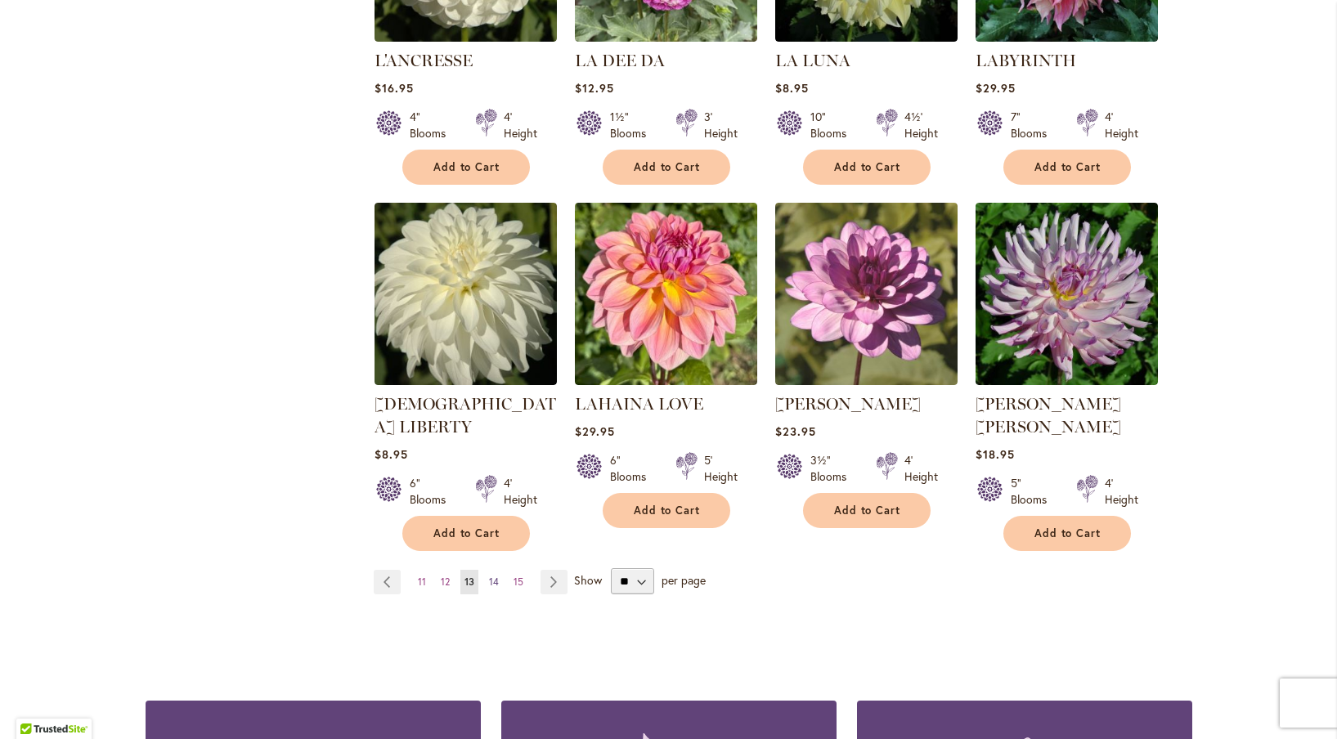
click at [499, 570] on link "Page 14" at bounding box center [494, 582] width 18 height 25
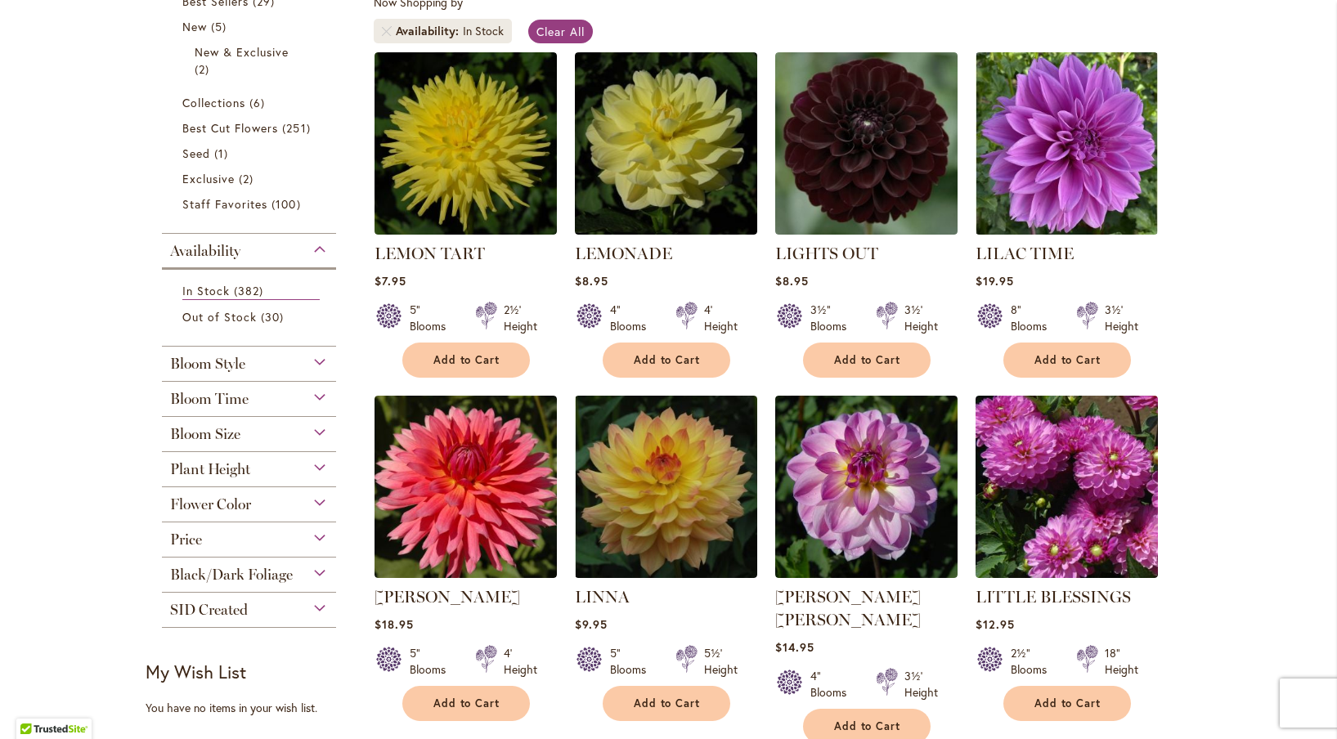
scroll to position [359, 0]
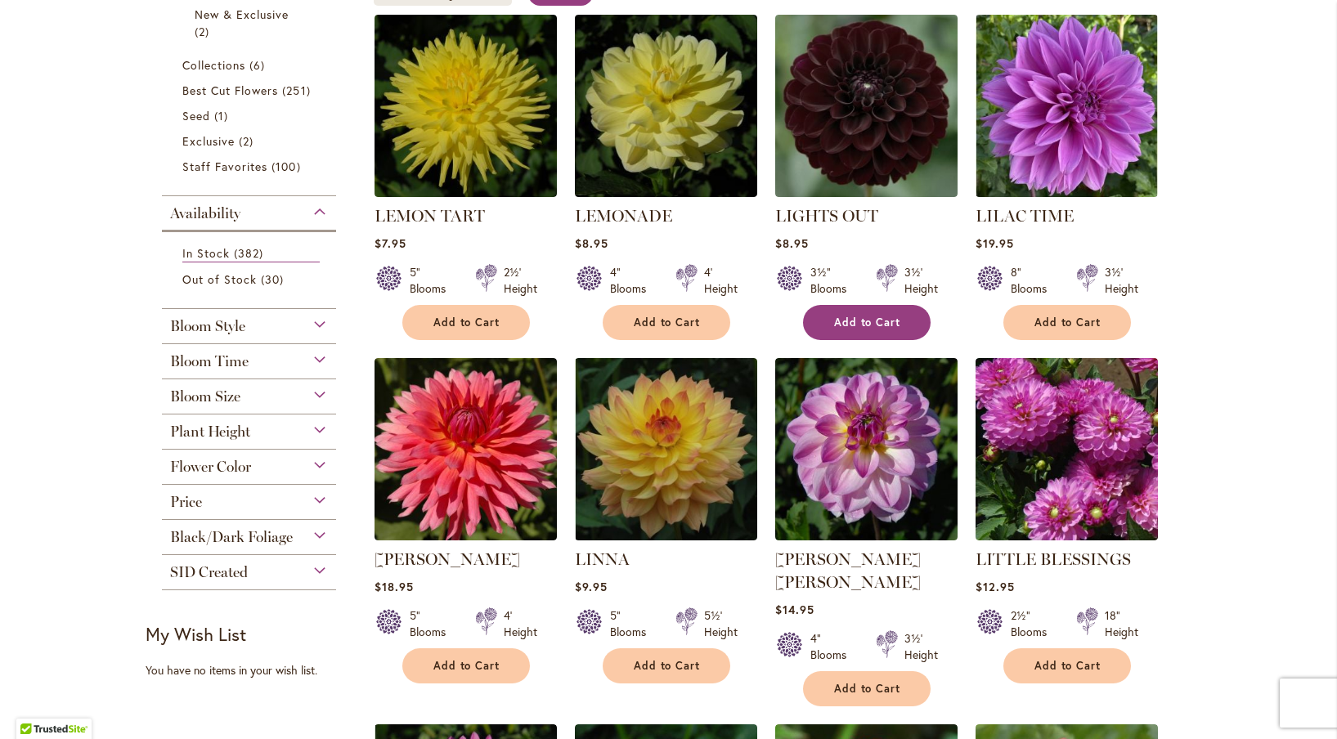
click at [835, 323] on span "Add to Cart" at bounding box center [867, 323] width 67 height 14
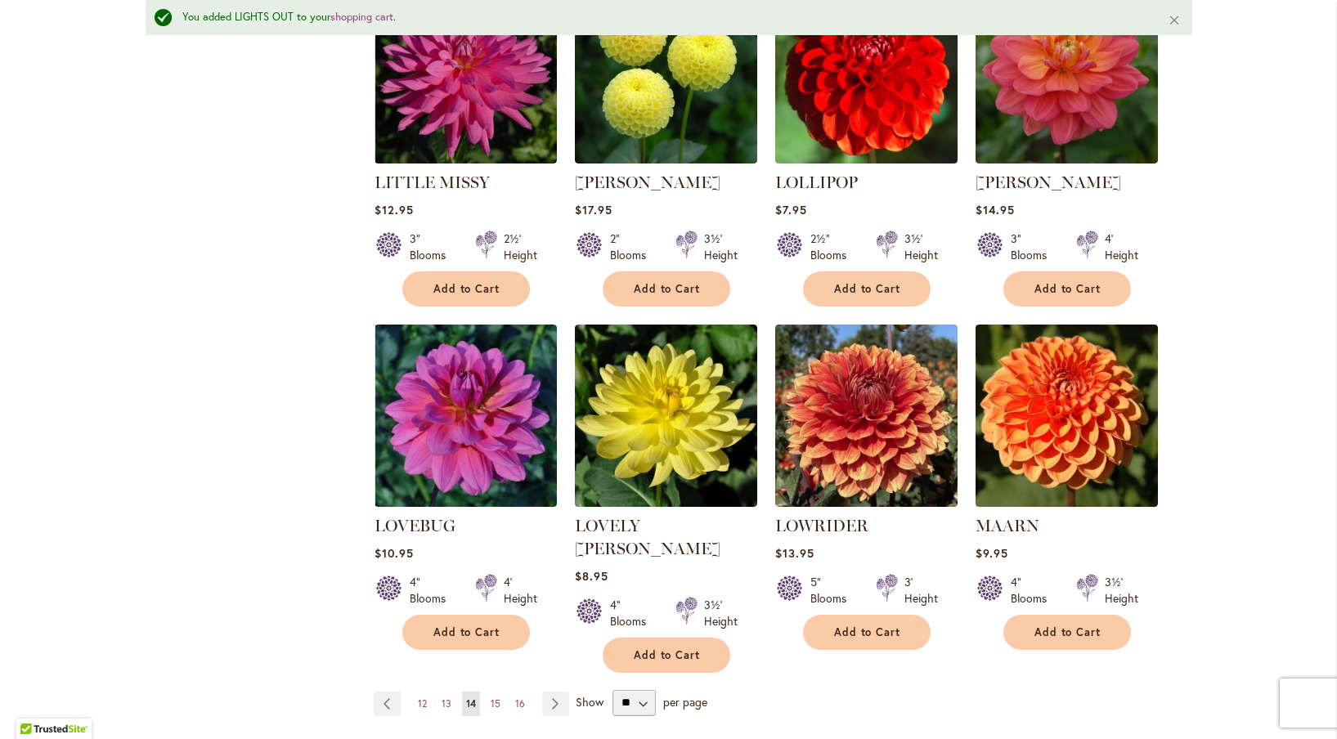
scroll to position [1146, 0]
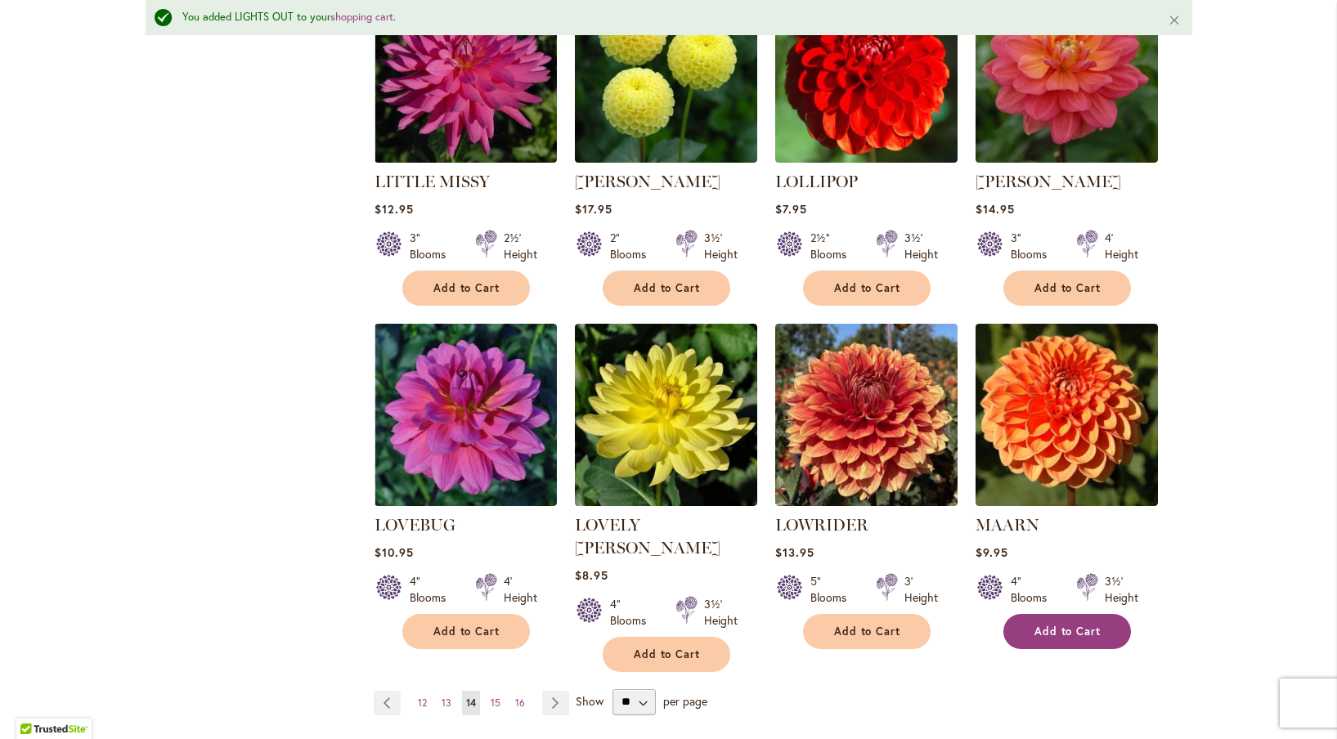
click at [1040, 614] on button "Add to Cart" at bounding box center [1067, 631] width 128 height 35
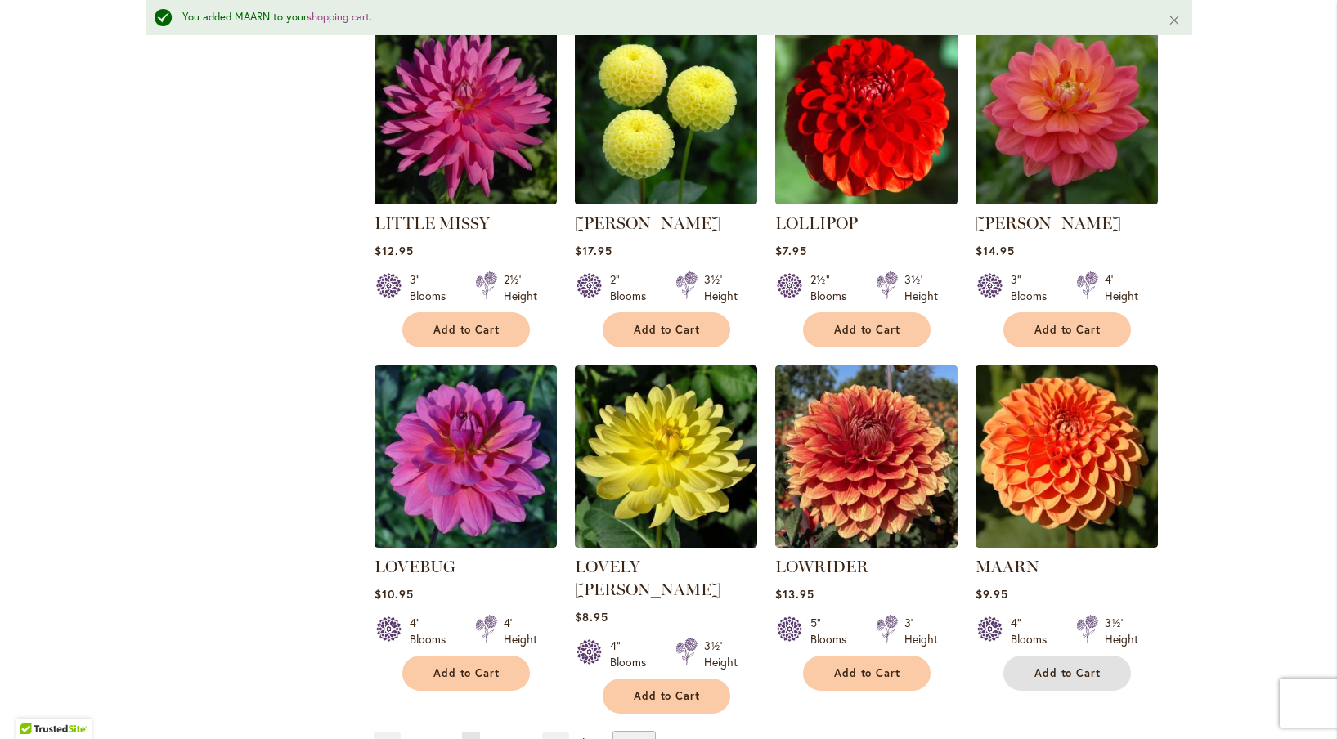
scroll to position [1109, 0]
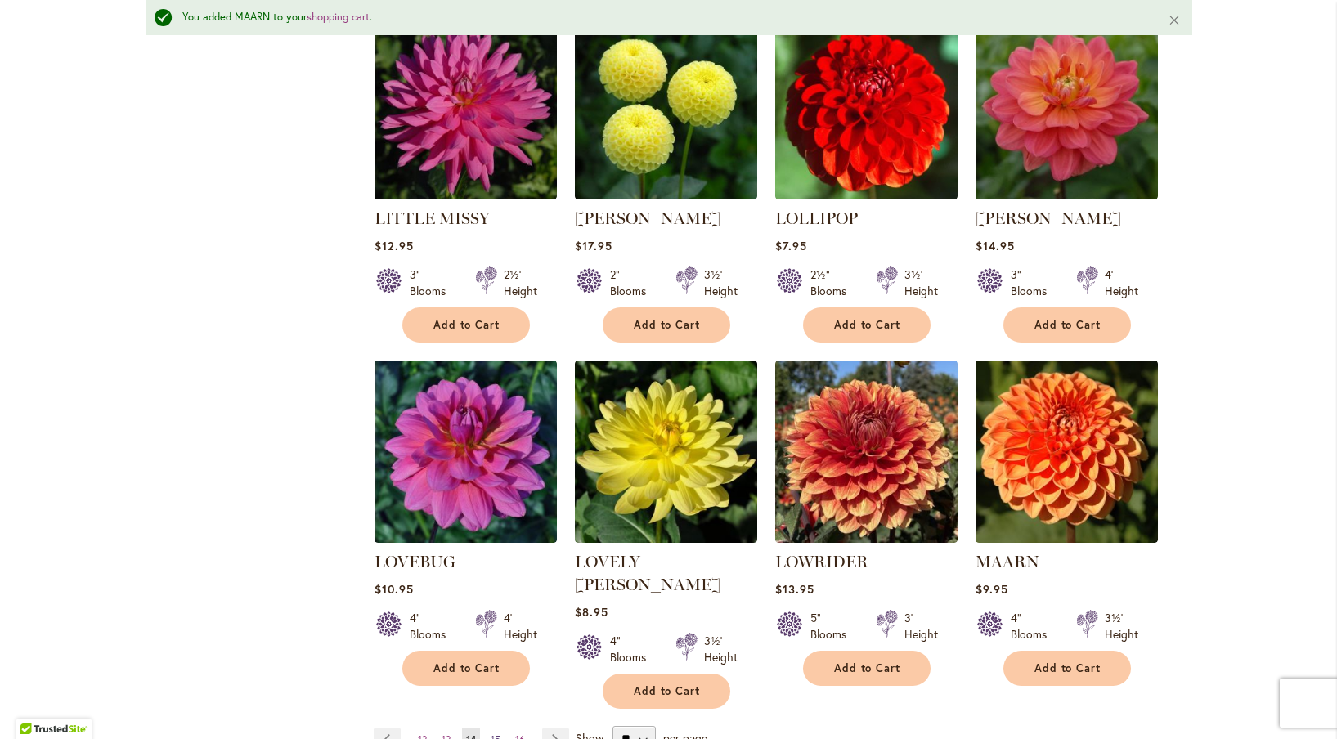
click at [495, 733] on span "15" at bounding box center [495, 739] width 10 height 12
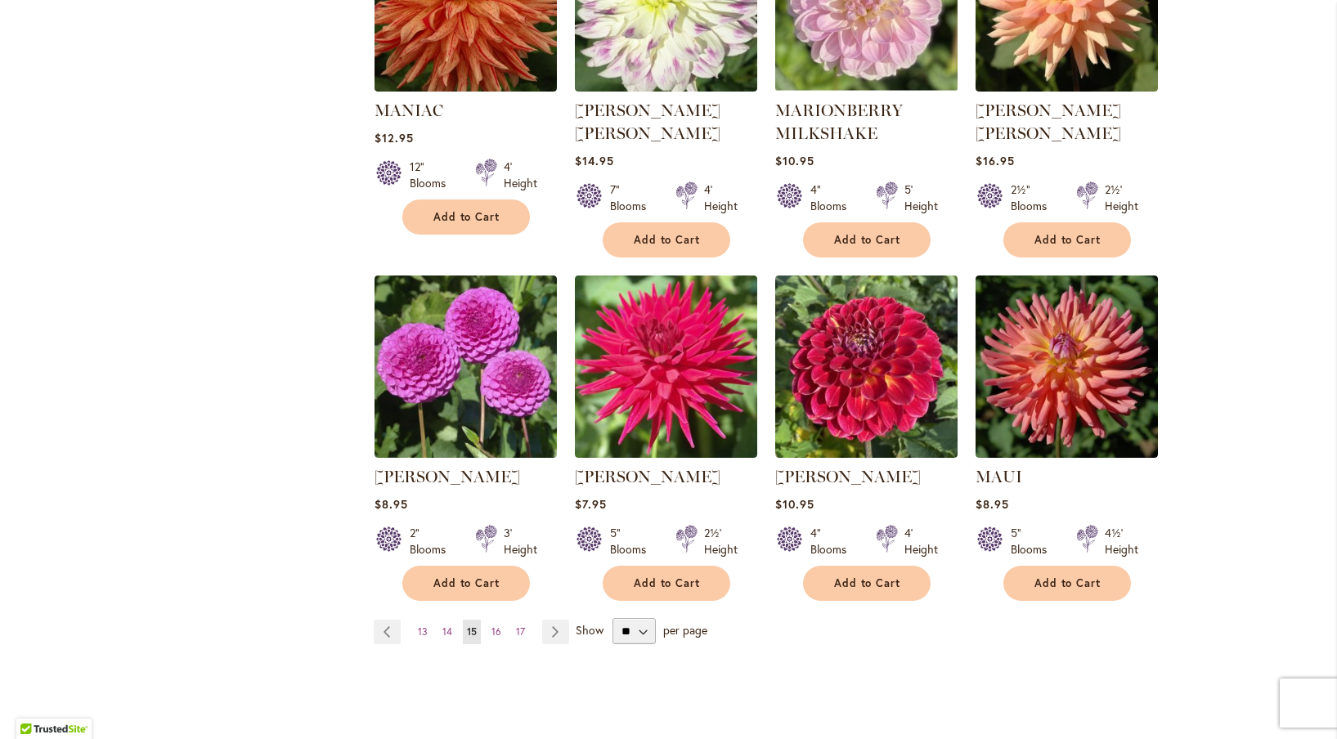
scroll to position [1156, 0]
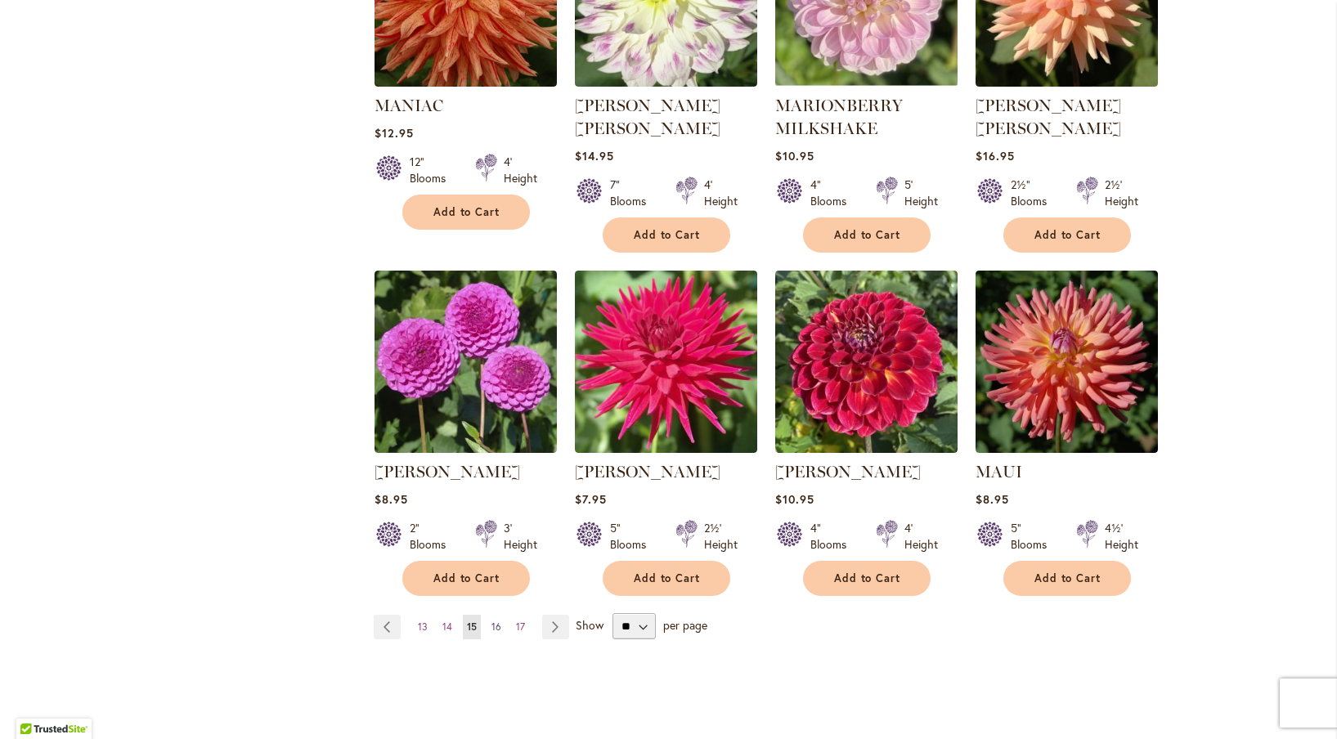
click at [501, 618] on link "Page 16" at bounding box center [496, 627] width 18 height 25
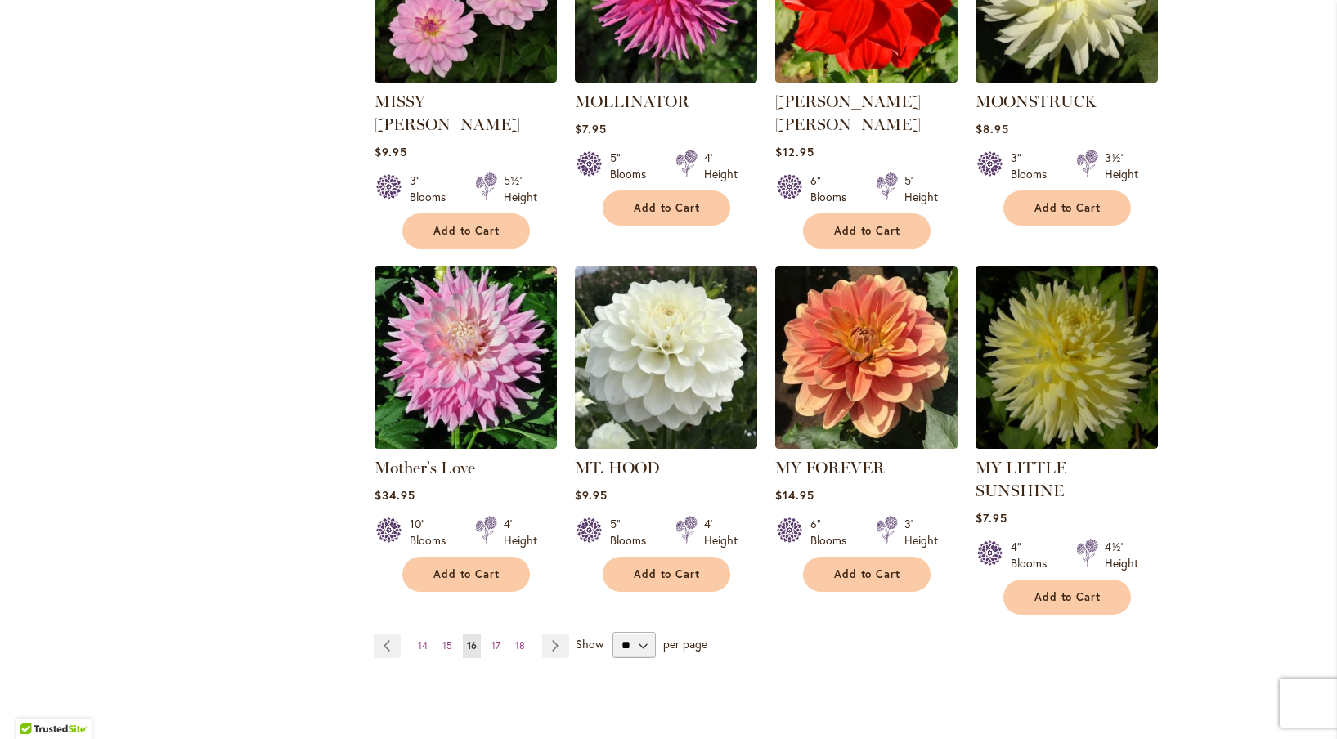
scroll to position [1221, 0]
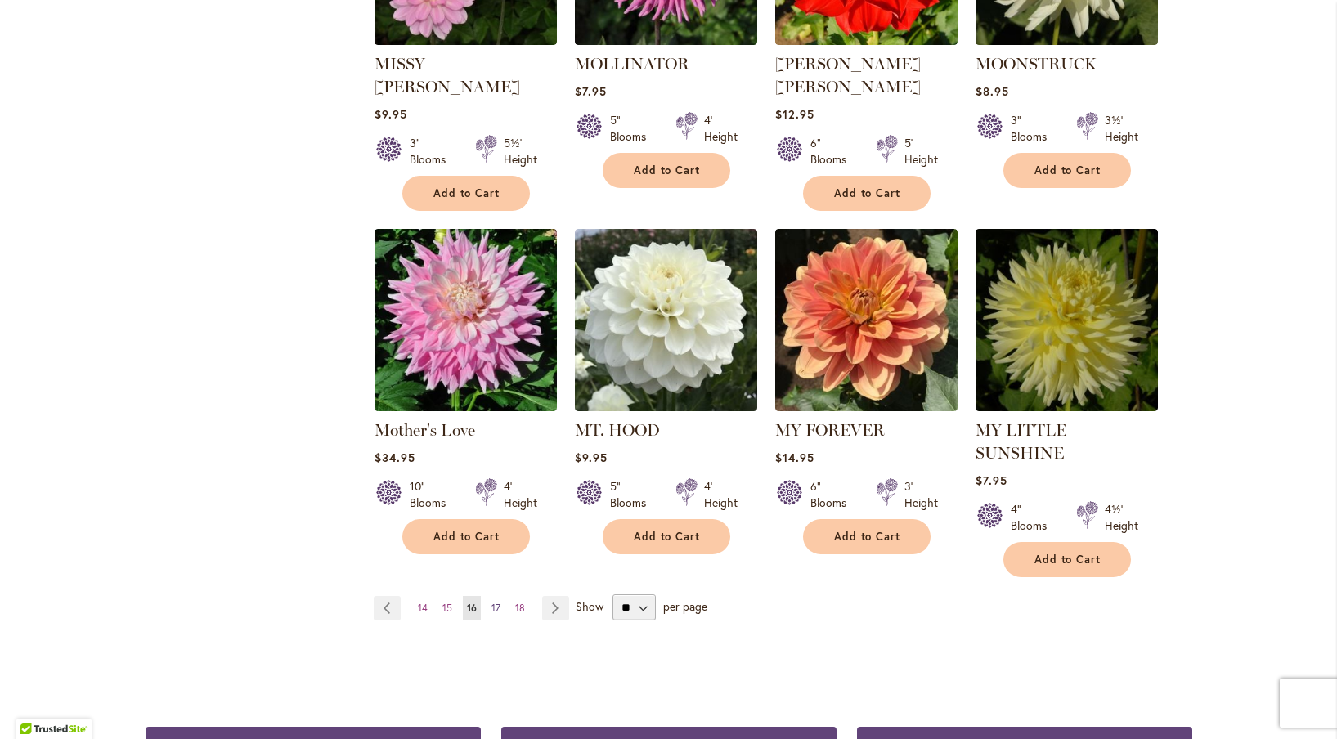
click at [496, 602] on span "17" at bounding box center [495, 608] width 9 height 12
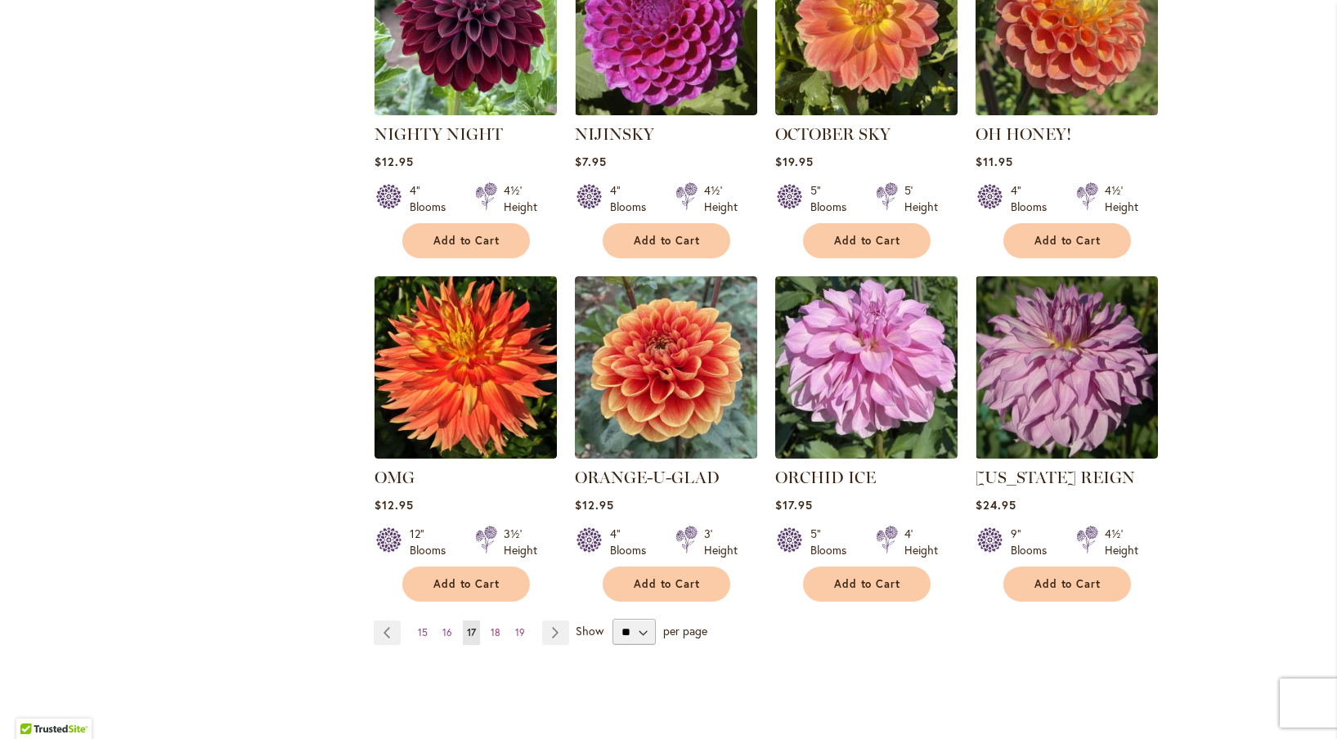
scroll to position [1128, 0]
click at [495, 629] on span "18" at bounding box center [495, 631] width 10 height 12
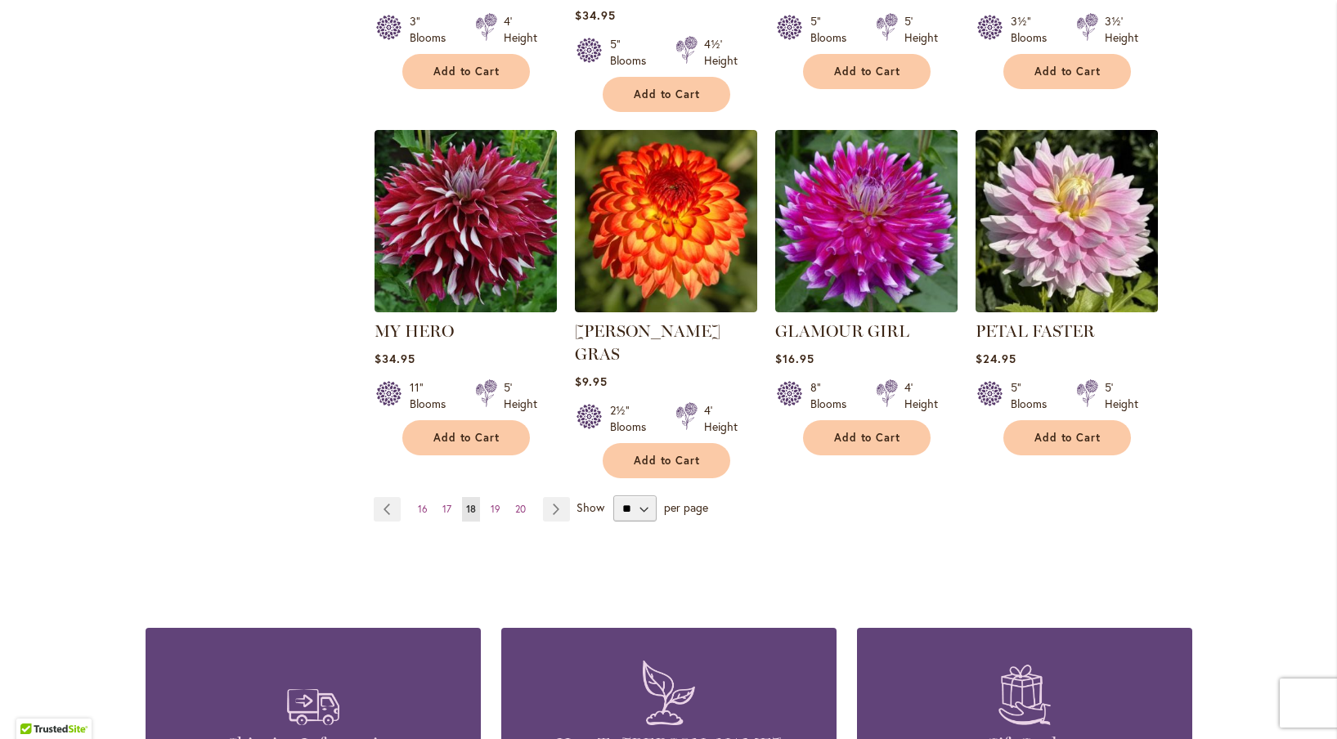
scroll to position [1333, 0]
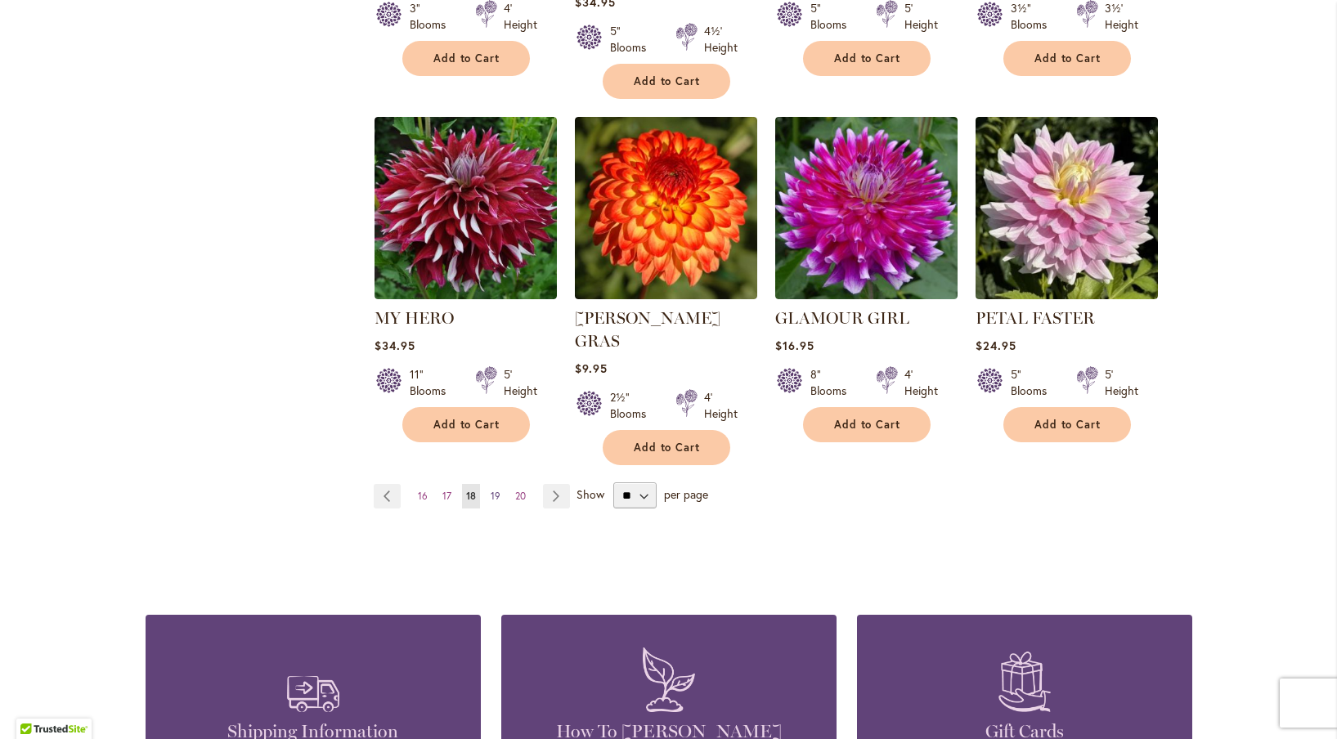
click at [496, 490] on span "19" at bounding box center [495, 496] width 10 height 12
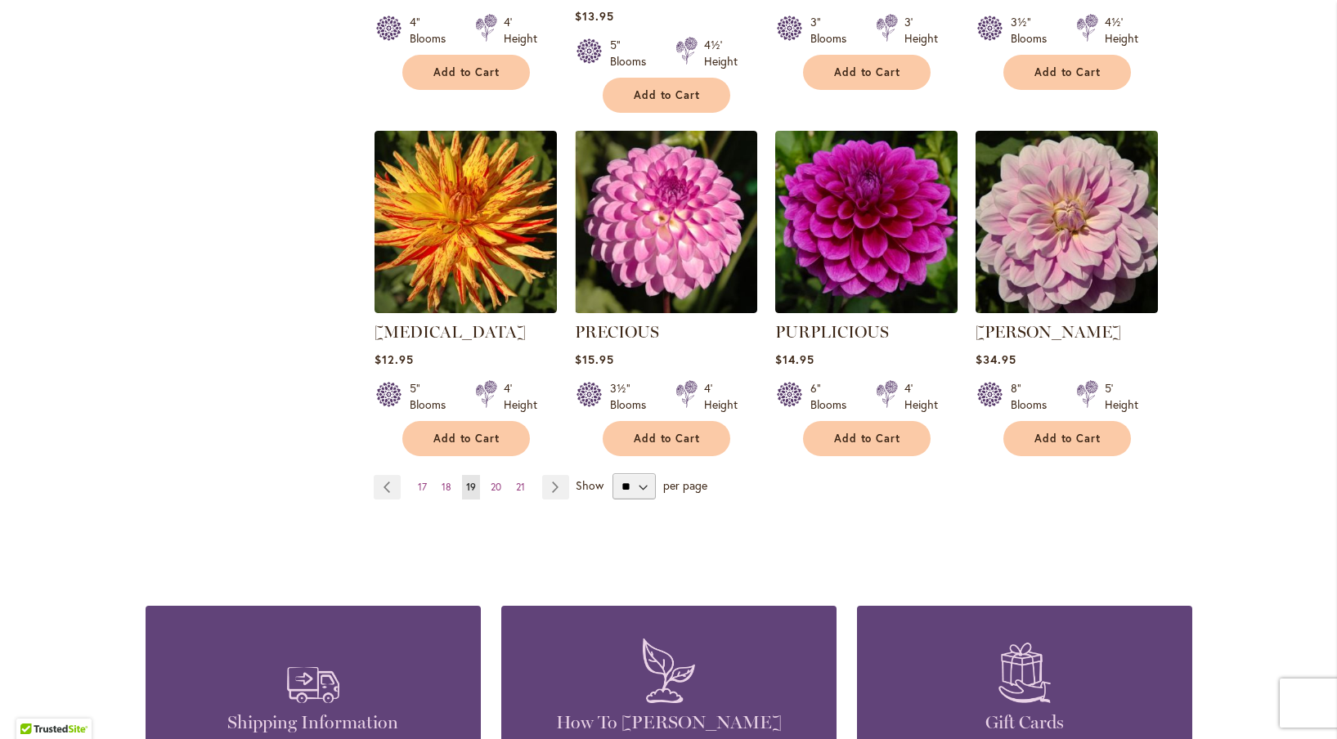
scroll to position [1319, 0]
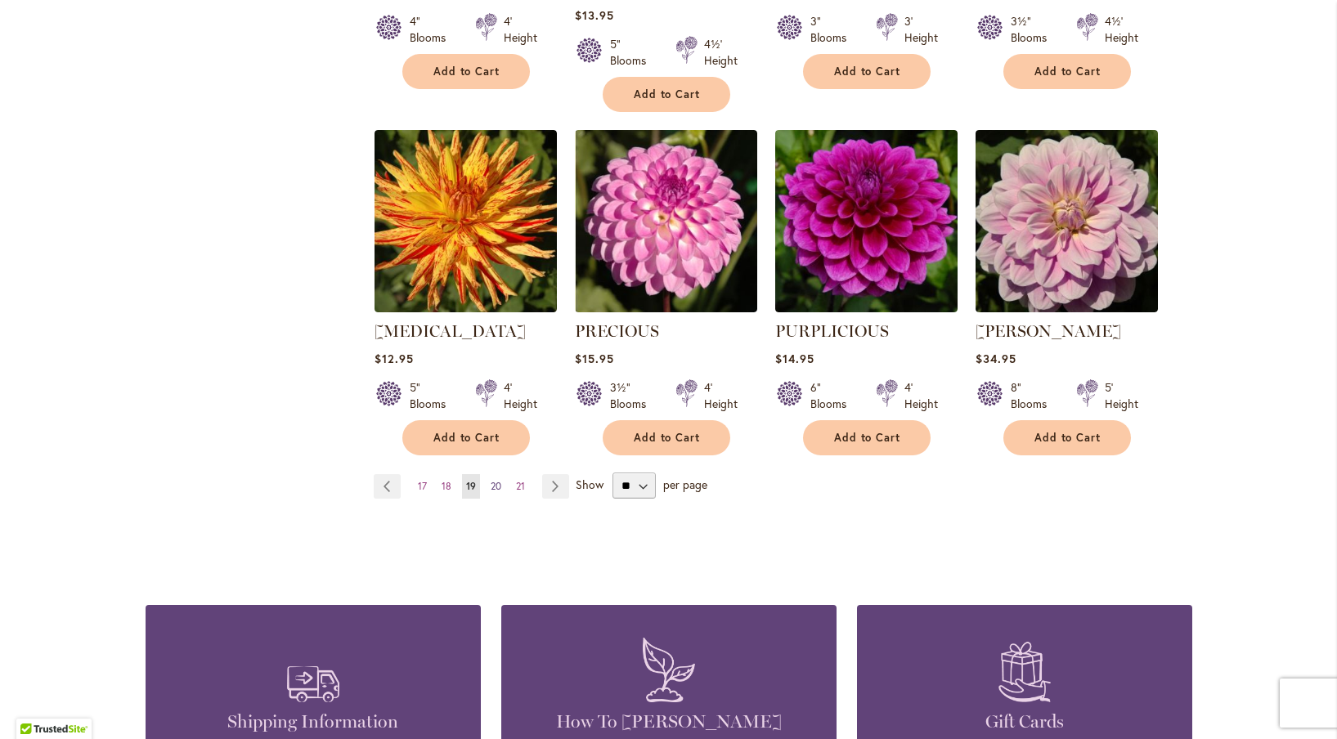
click at [492, 480] on span "20" at bounding box center [495, 486] width 11 height 12
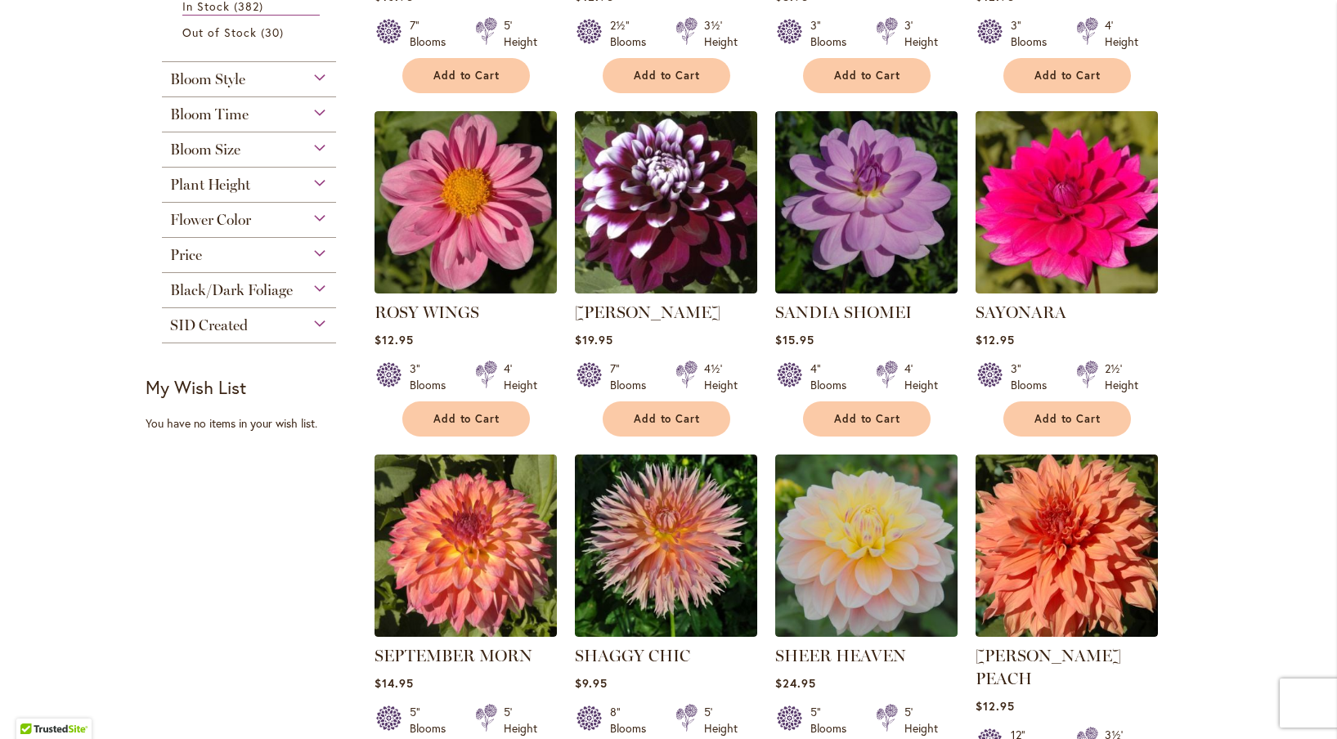
scroll to position [615, 0]
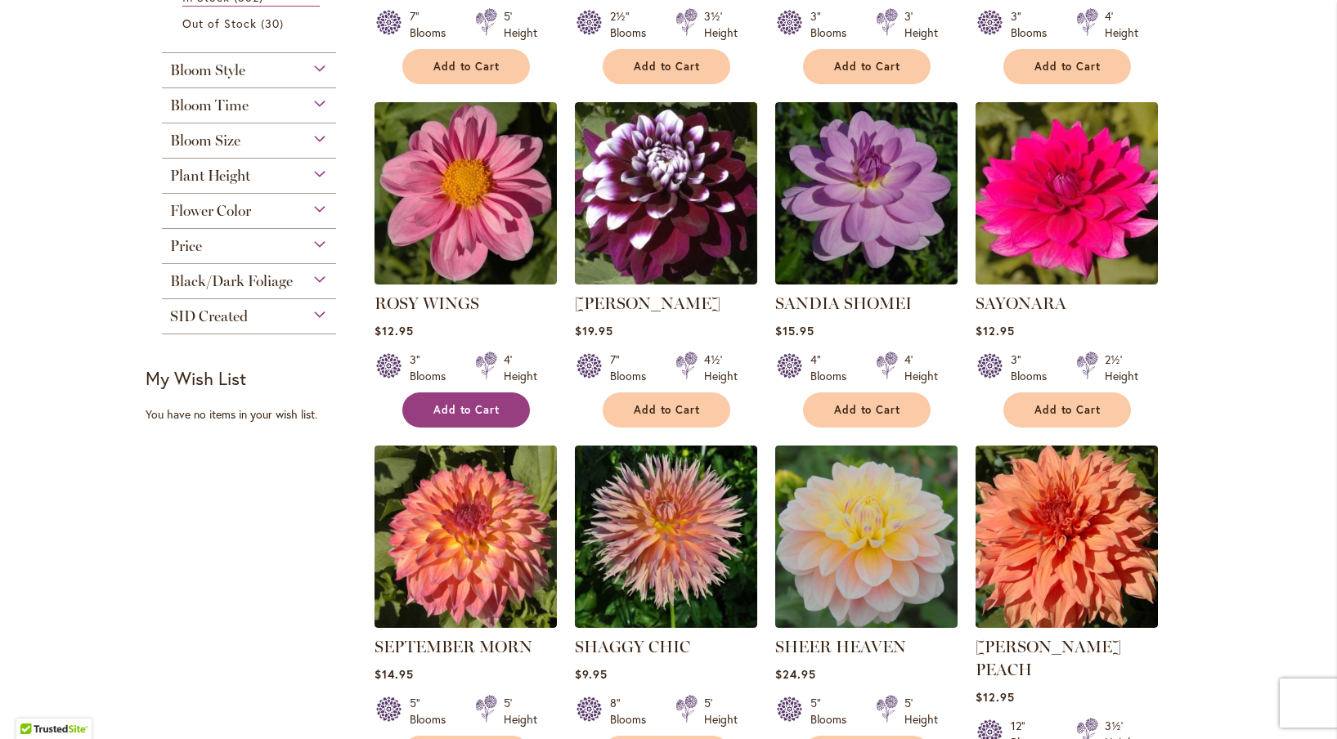
click at [473, 420] on button "Add to Cart" at bounding box center [466, 409] width 128 height 35
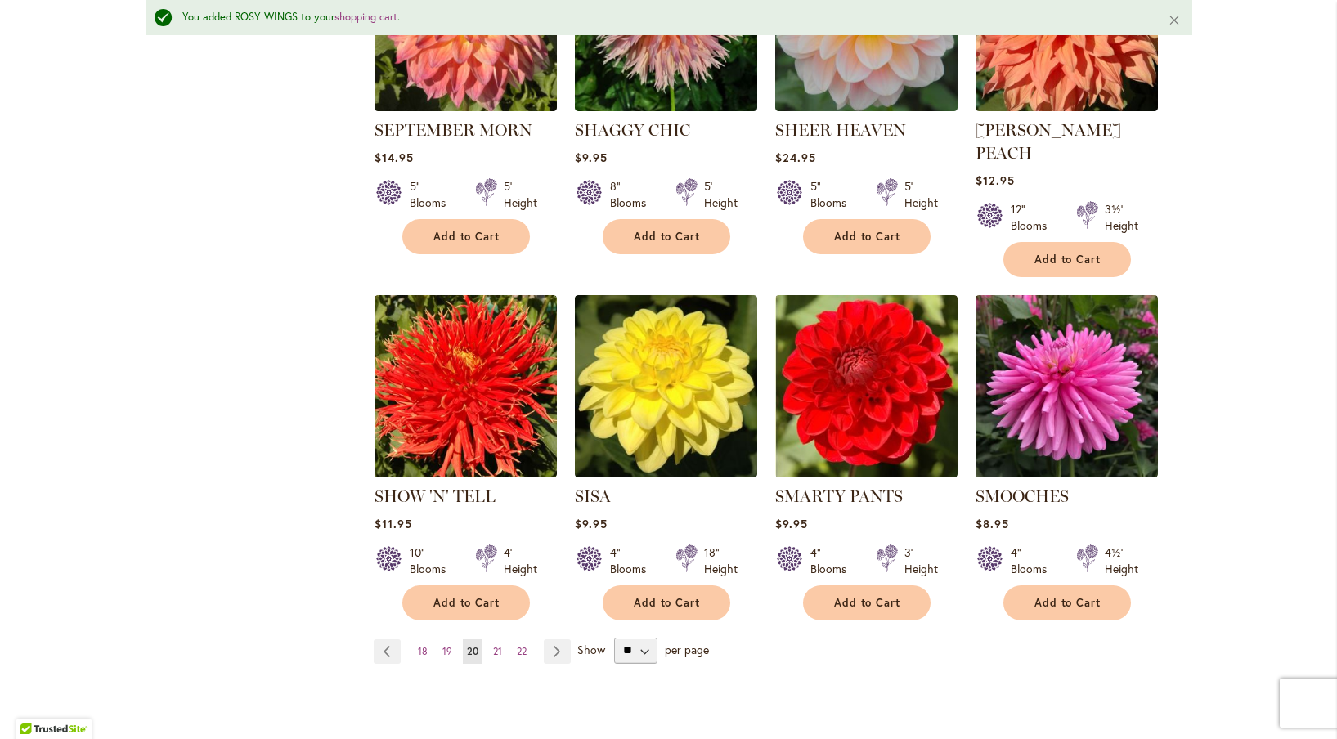
scroll to position [1185, 0]
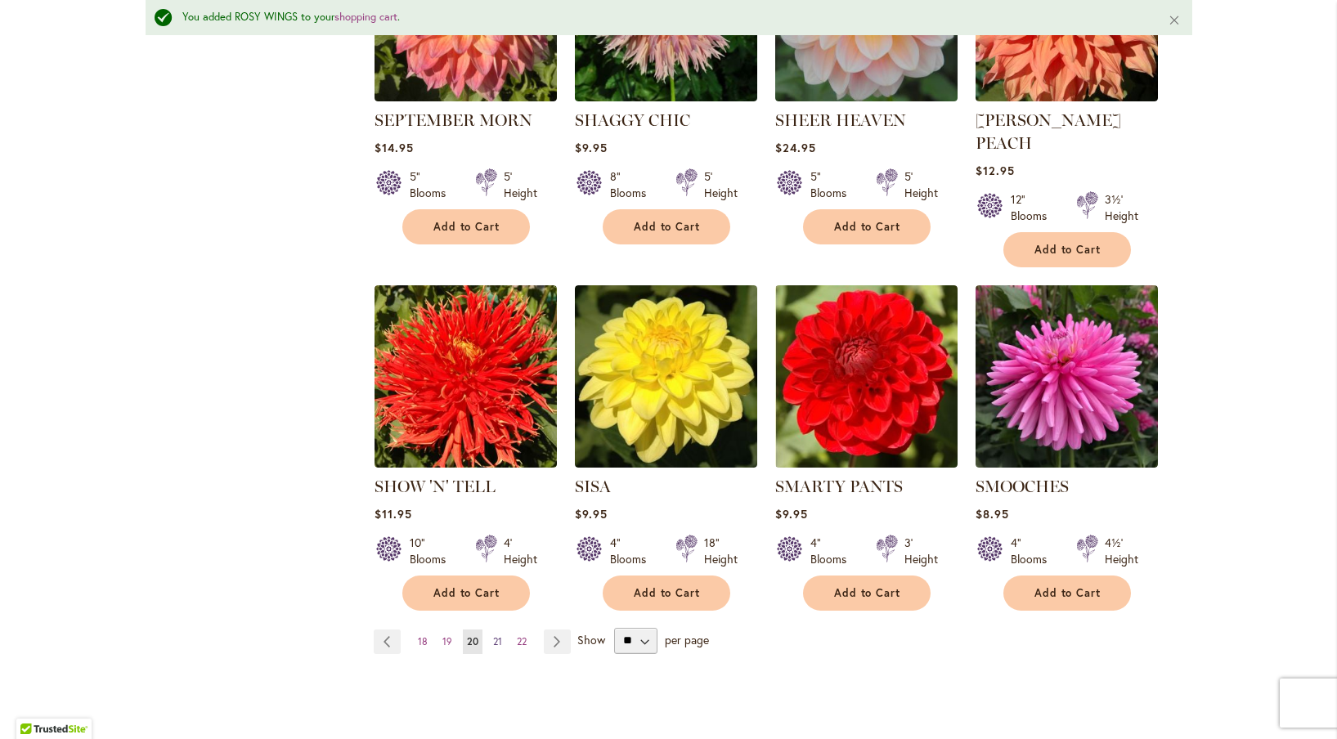
click at [495, 635] on span "21" at bounding box center [497, 641] width 9 height 12
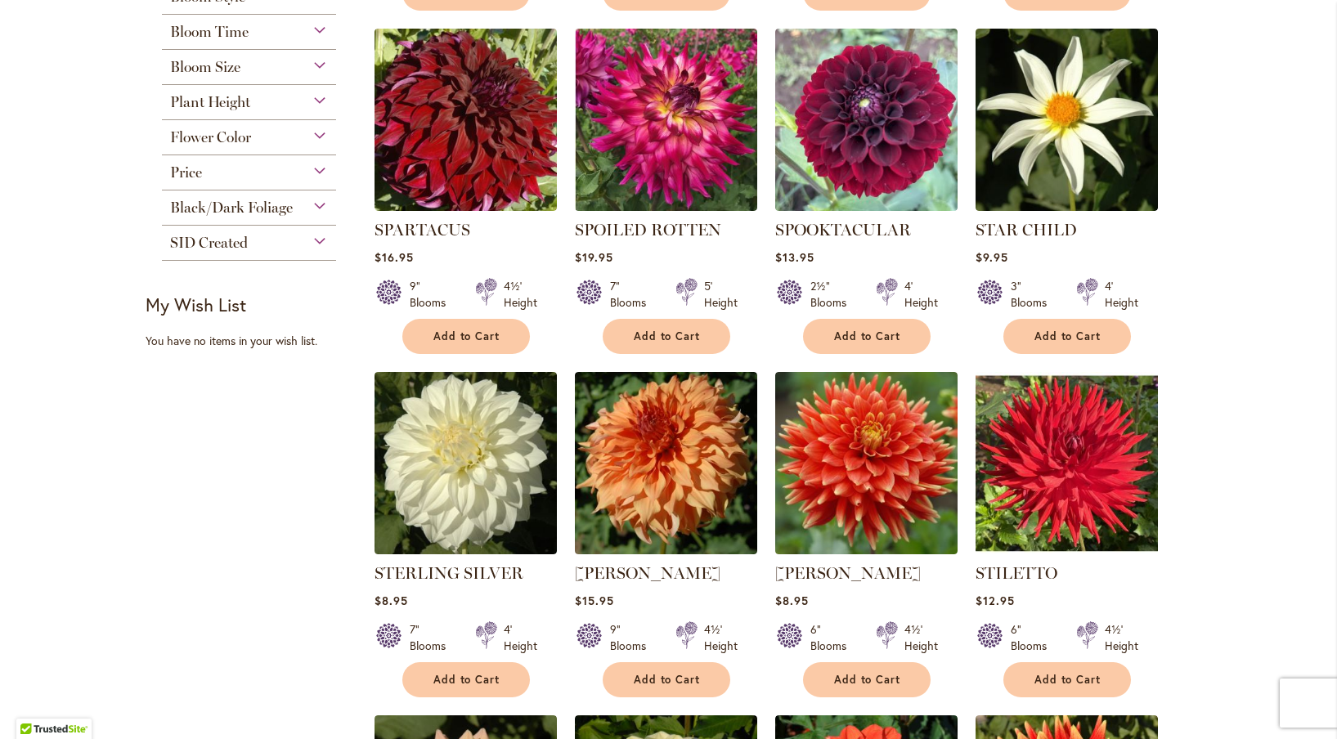
scroll to position [691, 0]
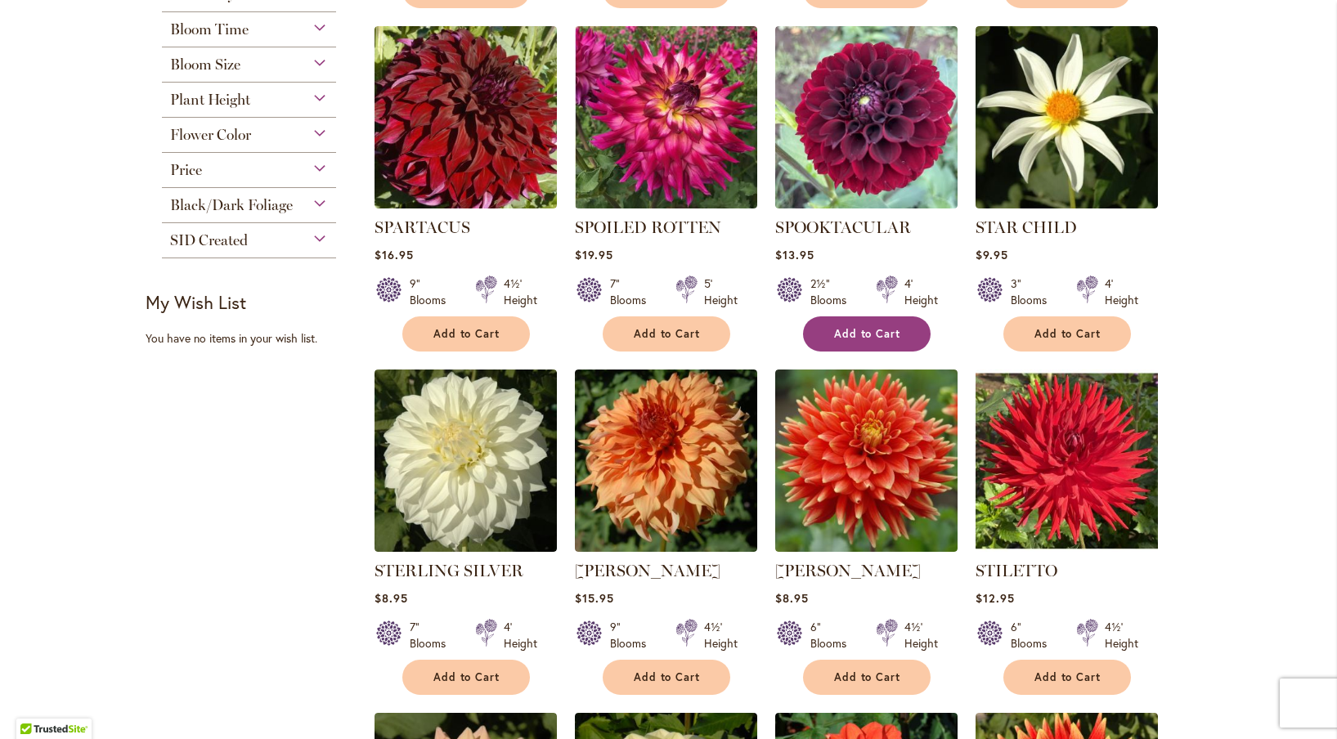
click at [862, 334] on span "Add to Cart" at bounding box center [867, 334] width 67 height 14
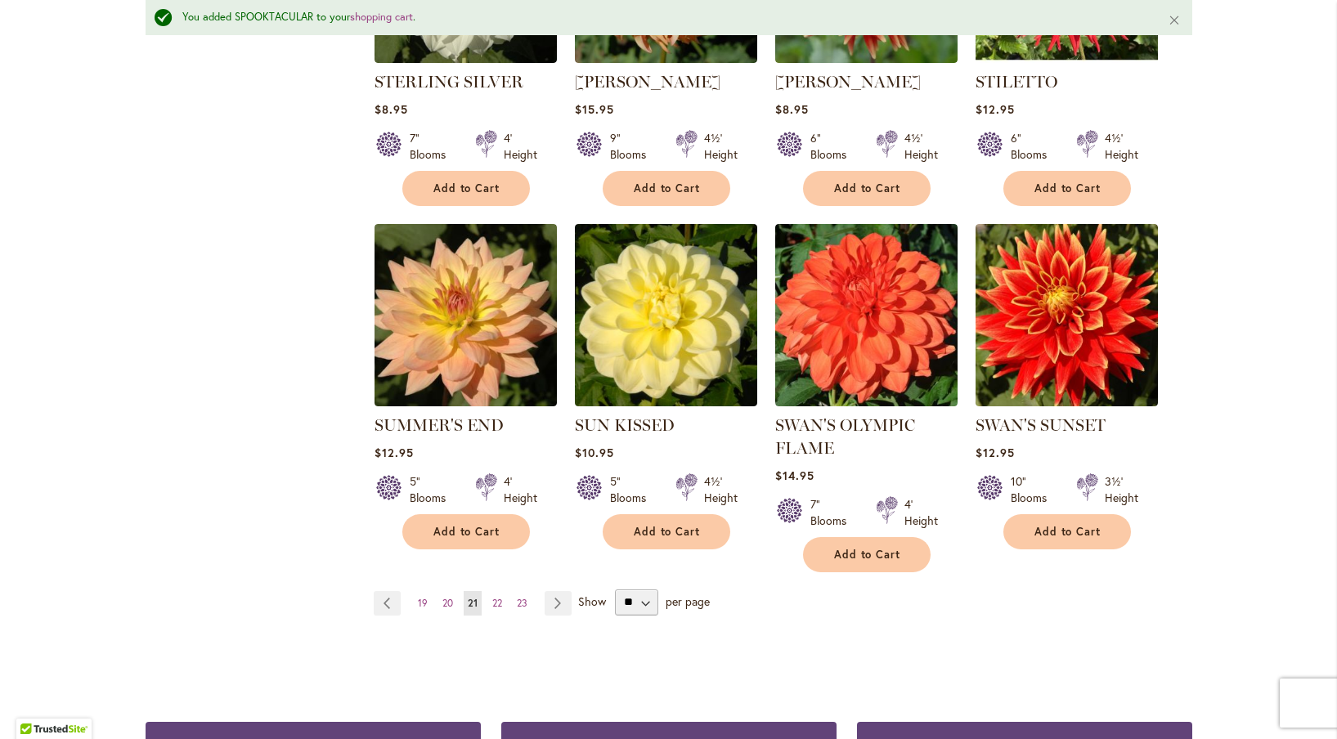
scroll to position [1225, 0]
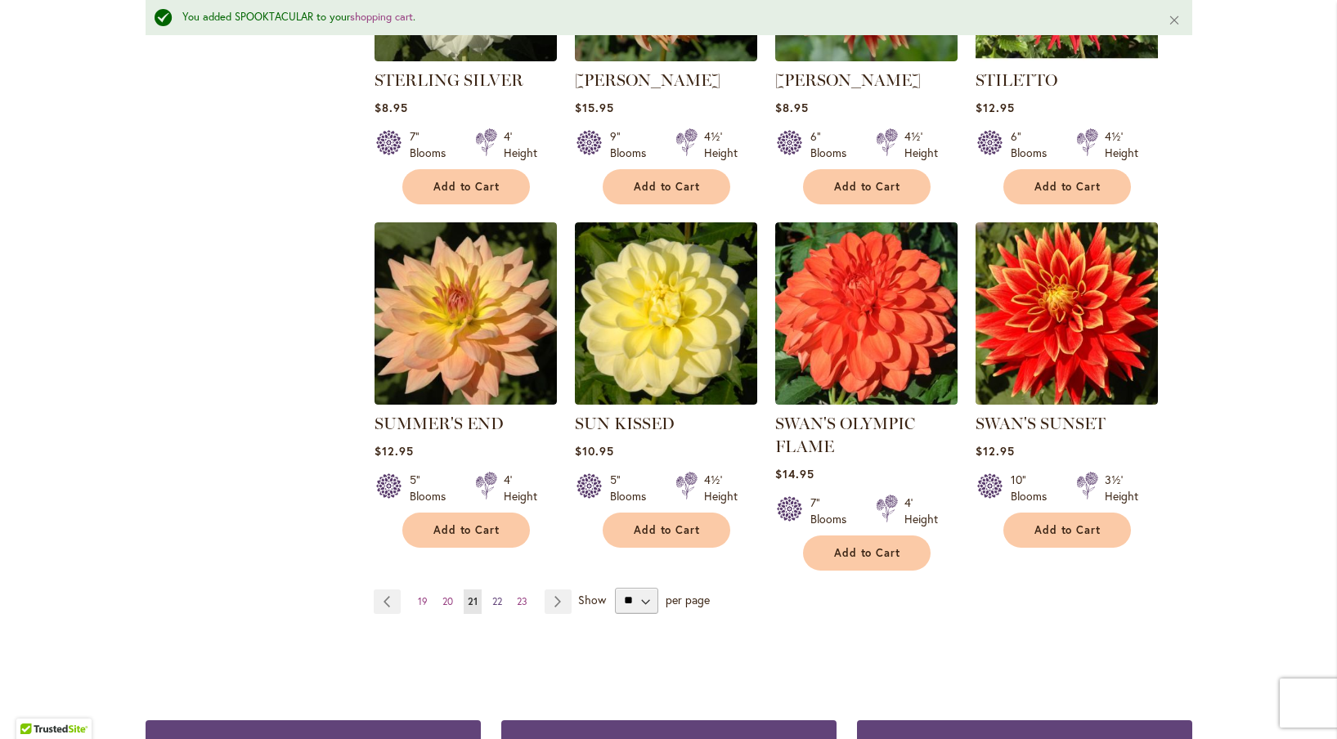
click at [494, 595] on span "22" at bounding box center [497, 601] width 10 height 12
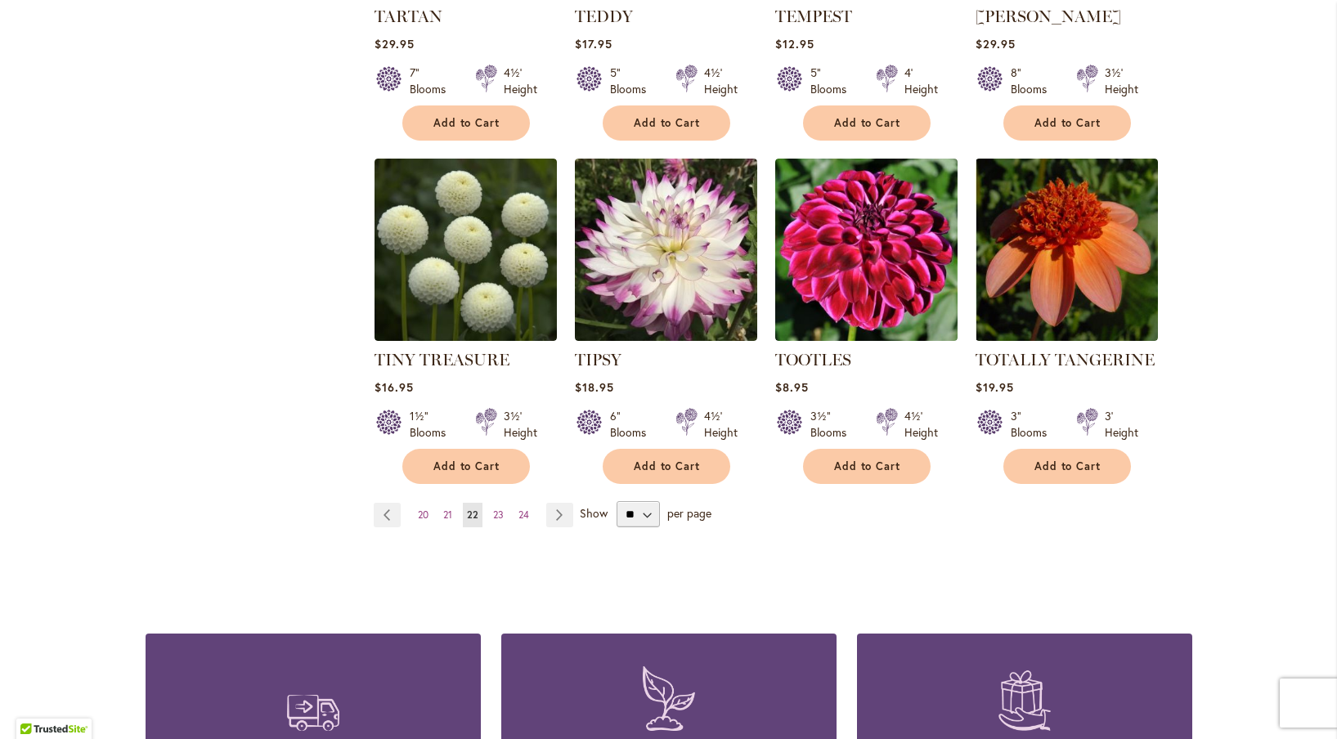
scroll to position [1248, 0]
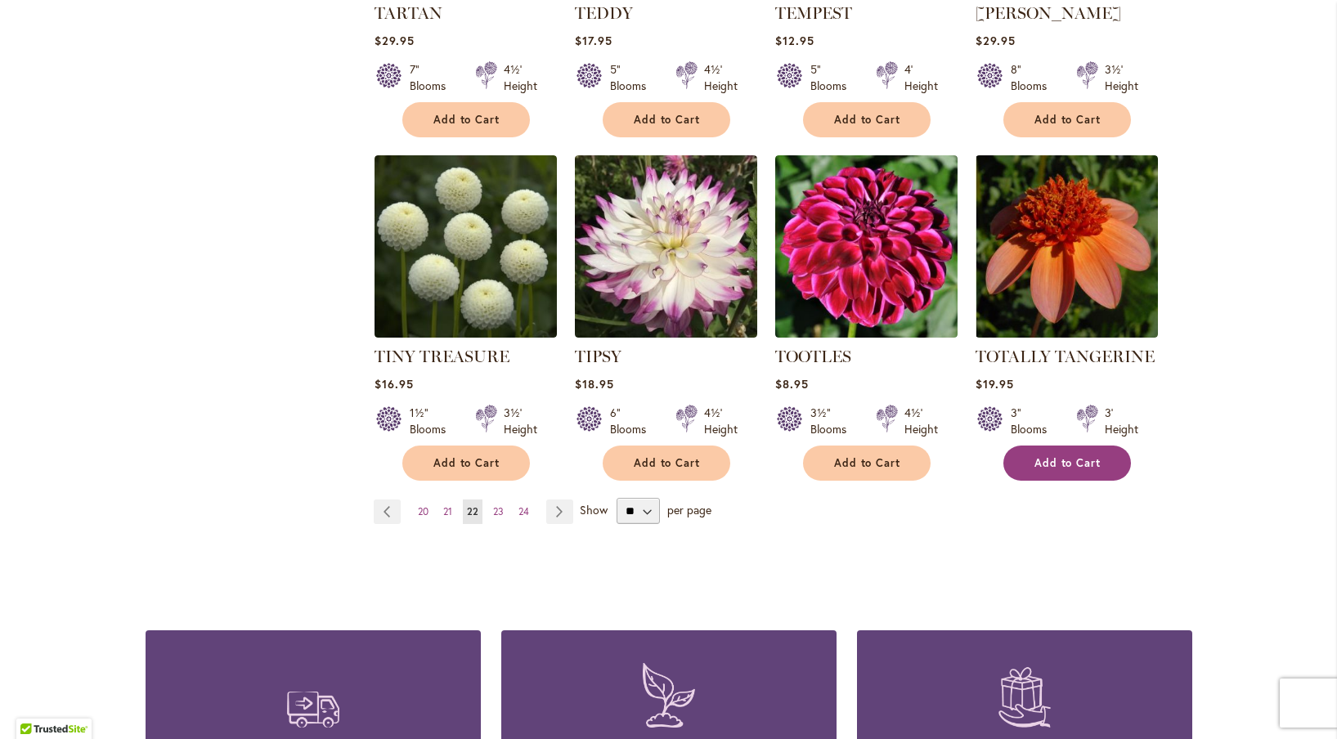
click at [1066, 458] on span "Add to Cart" at bounding box center [1067, 463] width 67 height 14
click at [499, 511] on span "23" at bounding box center [498, 511] width 11 height 12
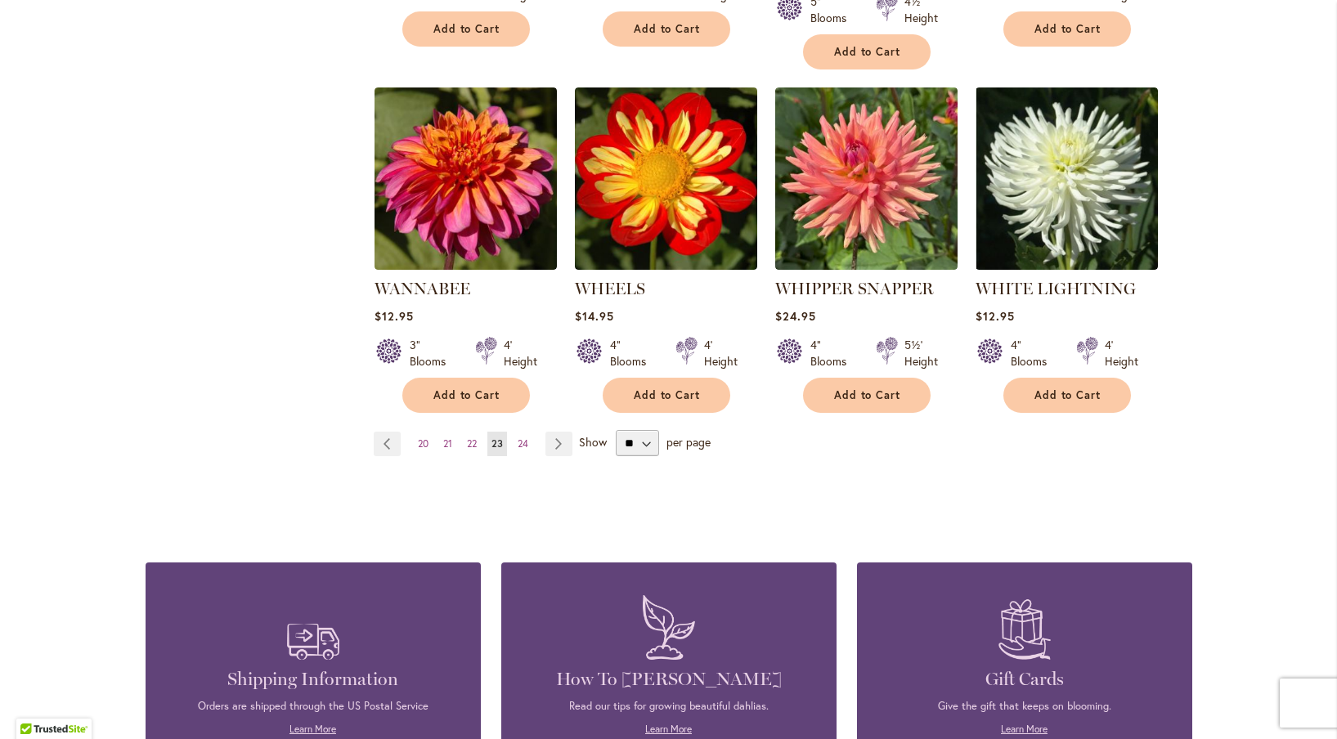
scroll to position [1375, 0]
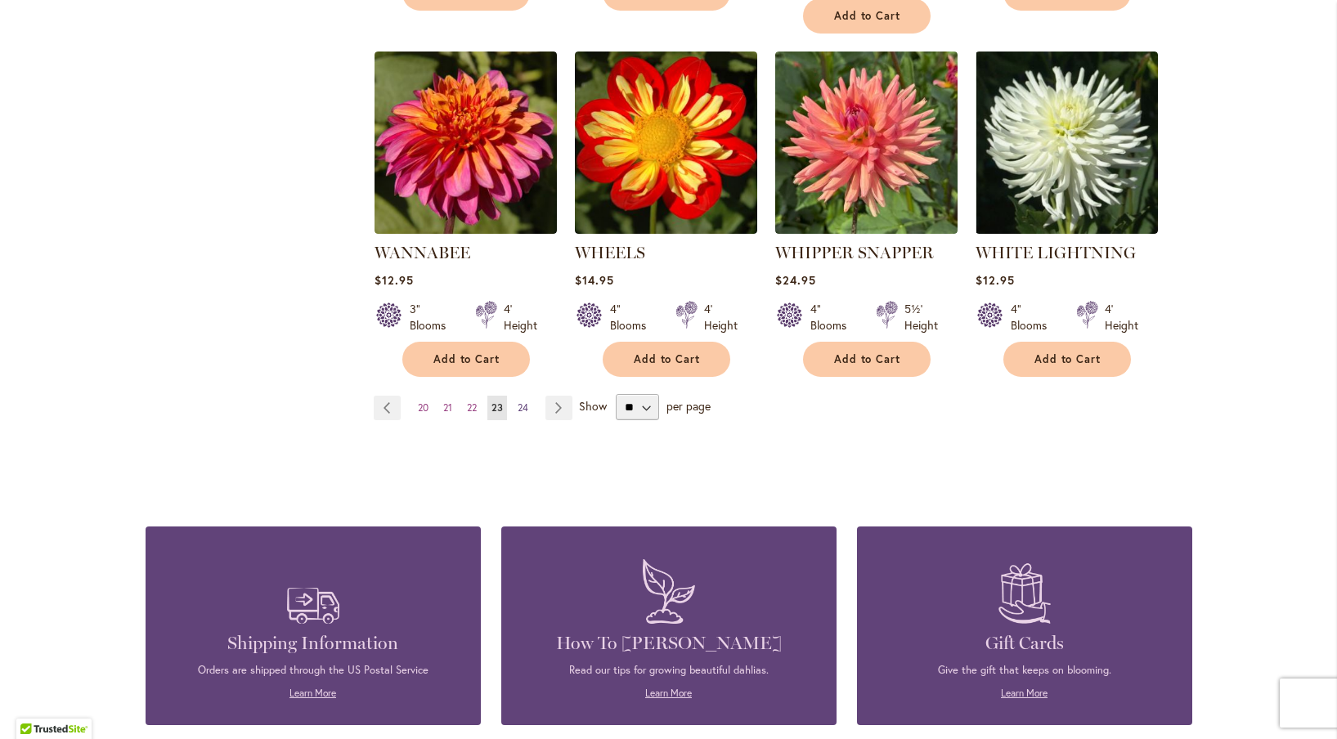
click at [526, 401] on span "24" at bounding box center [522, 407] width 11 height 12
